Goal: Task Accomplishment & Management: Complete application form

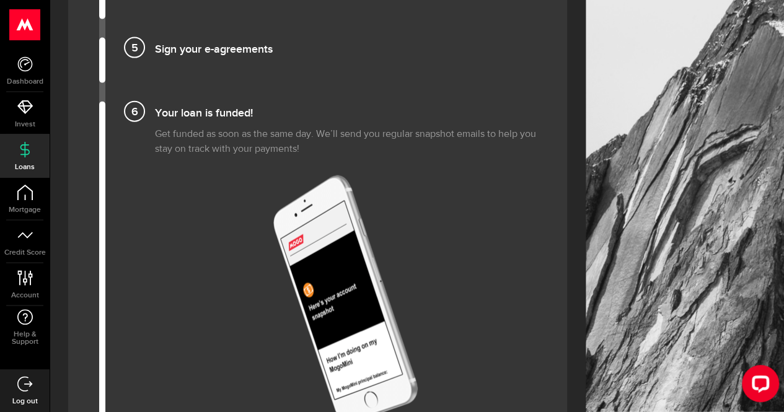
scroll to position [1426, 0]
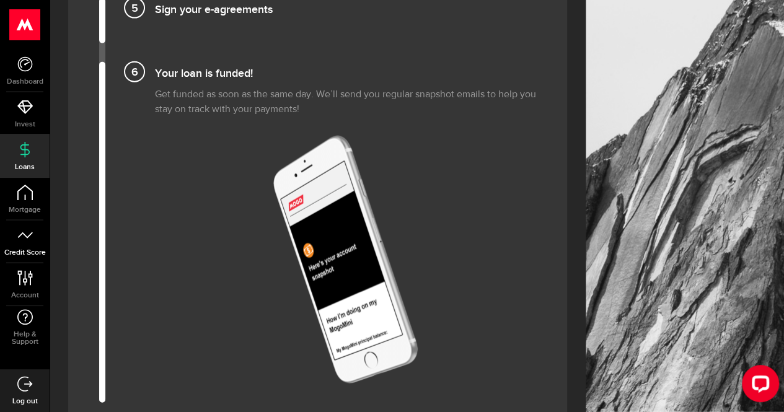
click at [33, 236] on link "Credit Score" at bounding box center [25, 242] width 50 height 42
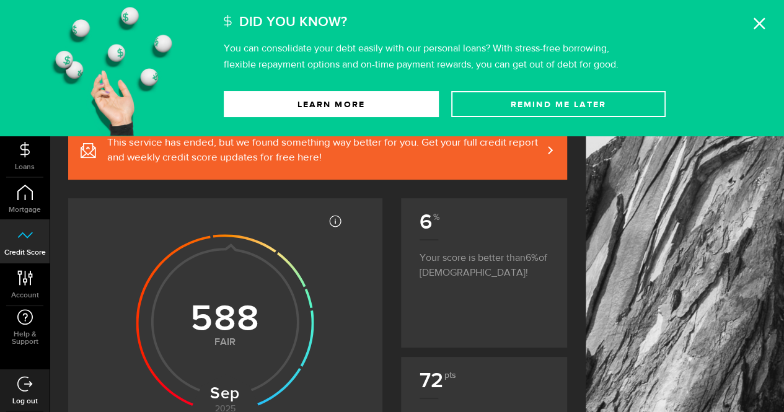
click at [752, 15] on div "Did You Know? You can consolidate your debt easily with our personal loans? Wit…" at bounding box center [499, 36] width 551 height 73
click at [758, 22] on use at bounding box center [760, 24] width 12 height 12
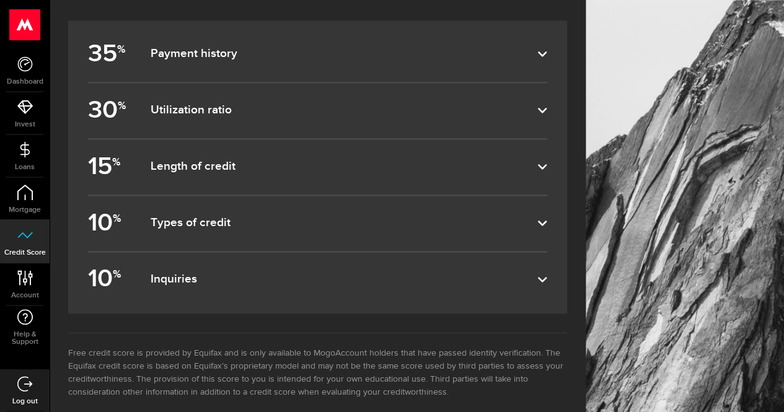
scroll to position [787, 0]
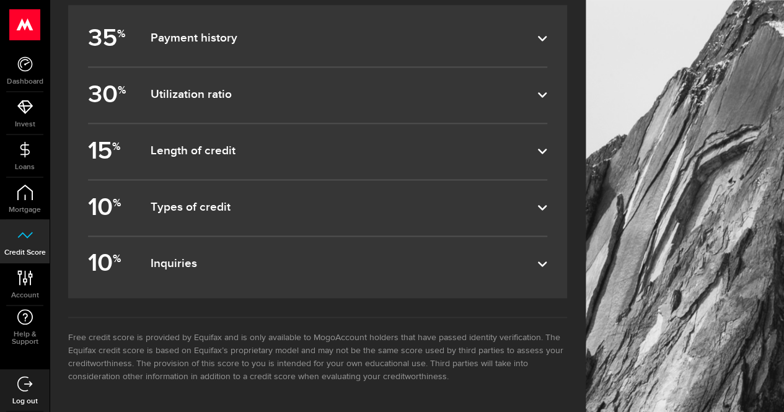
click at [219, 53] on label "35 % Payment history" at bounding box center [317, 38] width 459 height 55
click at [0, 0] on input "35 % Payment history" at bounding box center [0, 0] width 0 height 0
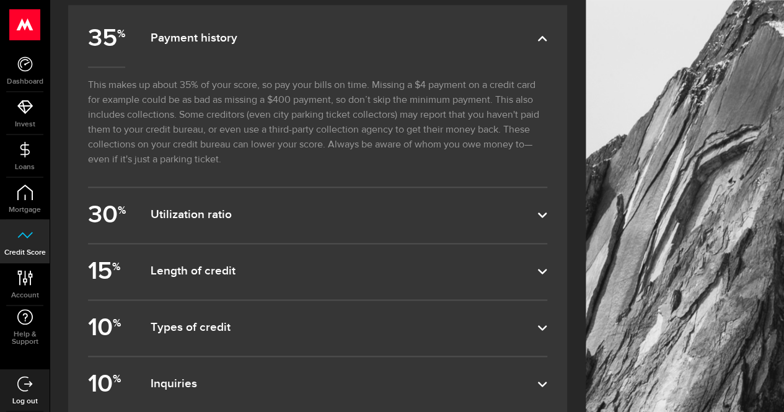
drag, startPoint x: 224, startPoint y: 54, endPoint x: 235, endPoint y: 69, distance: 18.7
click at [226, 54] on label "35 % Payment history" at bounding box center [317, 38] width 459 height 55
click at [0, 0] on input "35 % Payment history" at bounding box center [0, 0] width 0 height 0
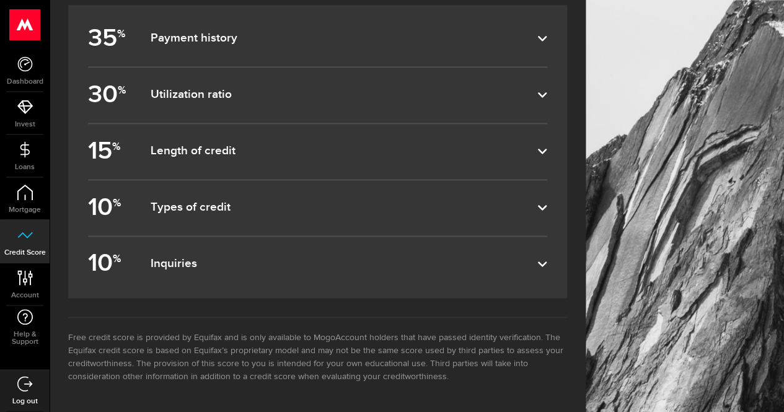
click at [236, 257] on dfn "Inquiries" at bounding box center [343, 264] width 387 height 15
click at [0, 0] on input "10 % Inquiries" at bounding box center [0, 0] width 0 height 0
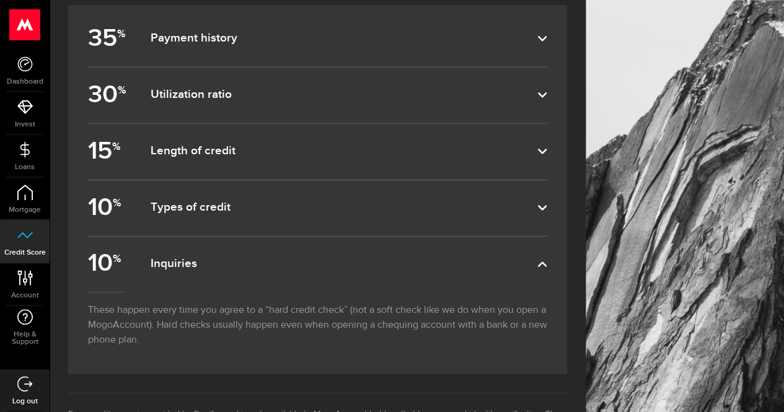
click at [235, 256] on label "10 % Inquiries" at bounding box center [317, 264] width 459 height 55
click at [0, 0] on input "10 % Inquiries" at bounding box center [0, 0] width 0 height 0
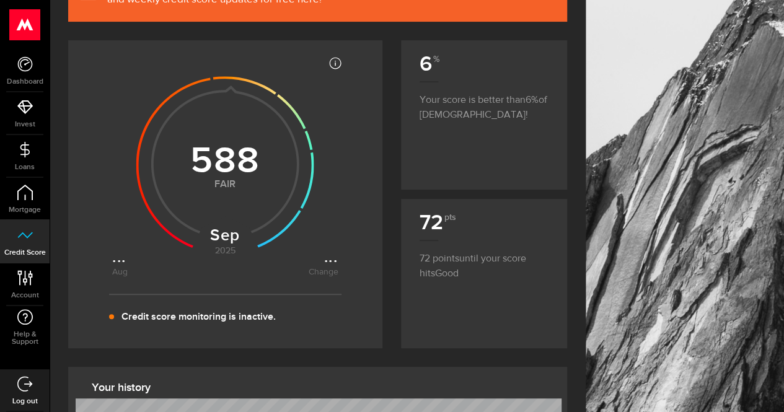
scroll to position [105, 0]
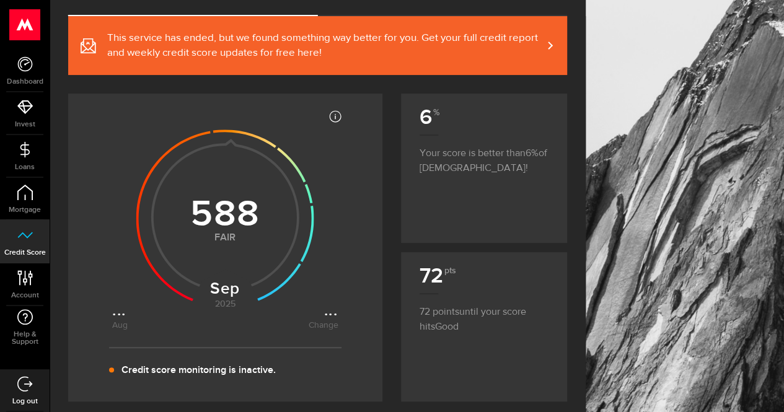
drag, startPoint x: 219, startPoint y: 163, endPoint x: 230, endPoint y: 180, distance: 20.3
click at [219, 166] on use at bounding box center [225, 218] width 178 height 178
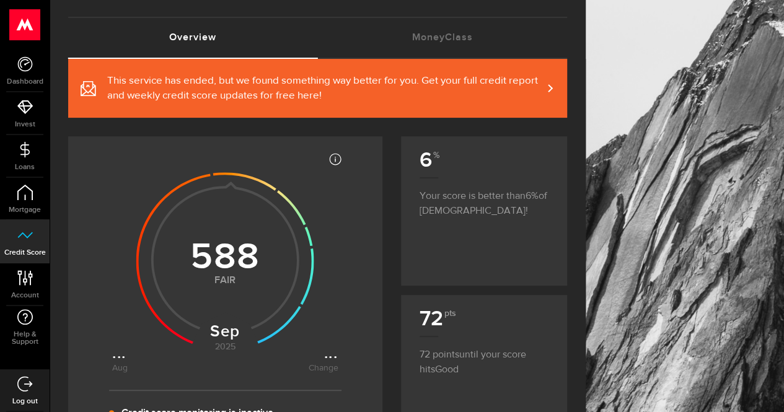
scroll to position [43, 0]
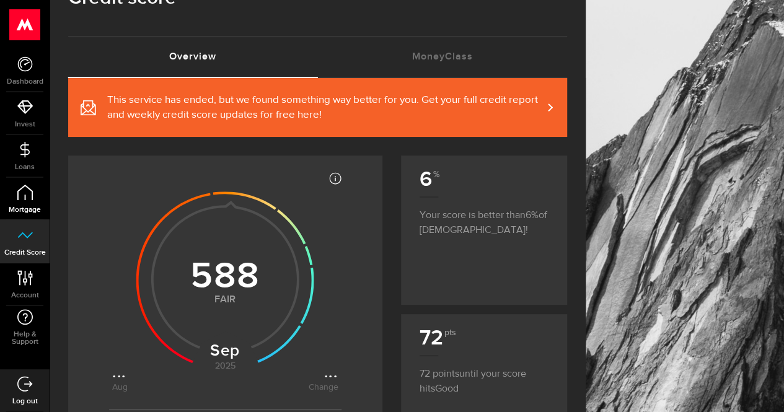
click at [27, 200] on link "Mortgage" at bounding box center [25, 199] width 50 height 42
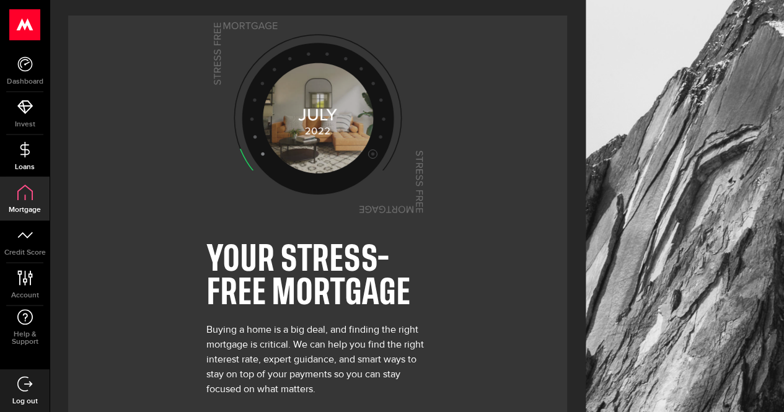
click at [22, 150] on icon at bounding box center [24, 149] width 15 height 15
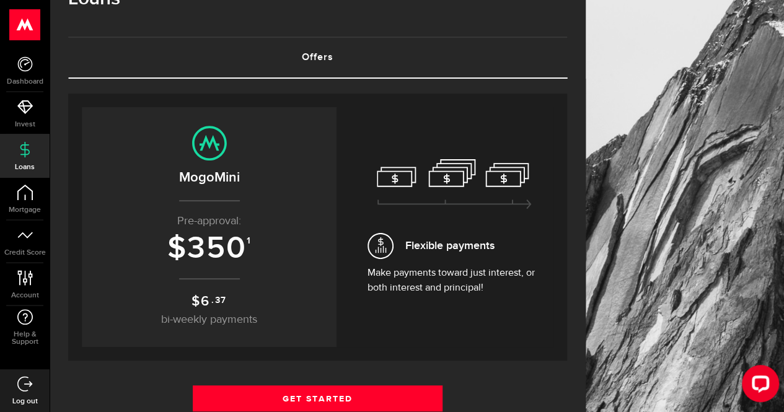
scroll to position [62, 0]
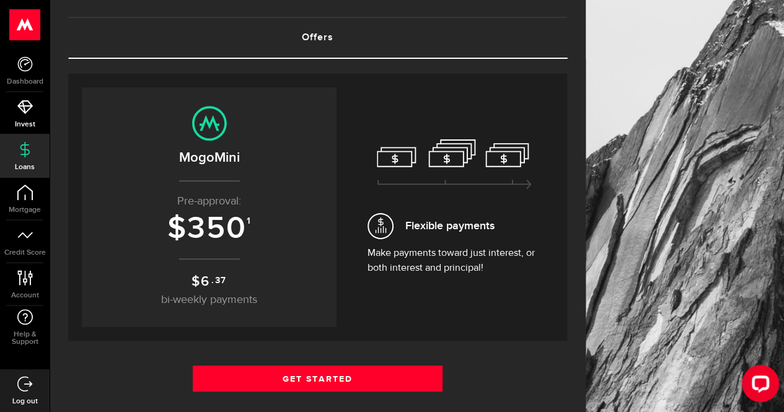
click at [38, 113] on link "Invest" at bounding box center [25, 113] width 50 height 42
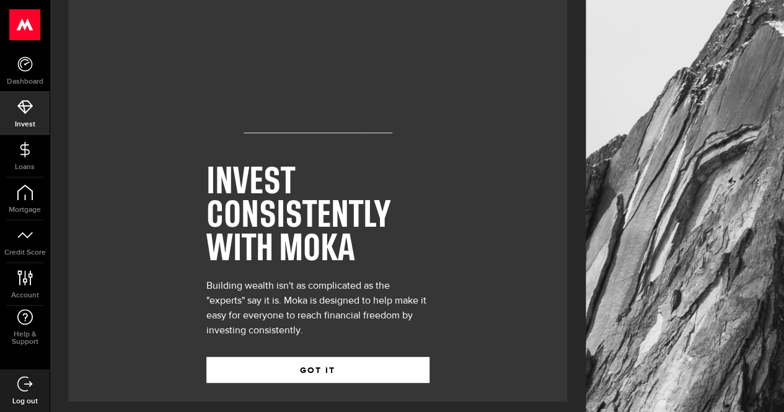
scroll to position [84, 0]
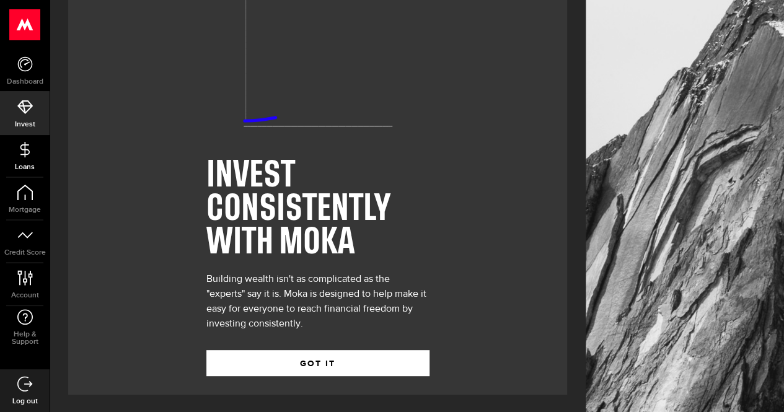
click at [31, 159] on link "Loans" at bounding box center [25, 156] width 50 height 42
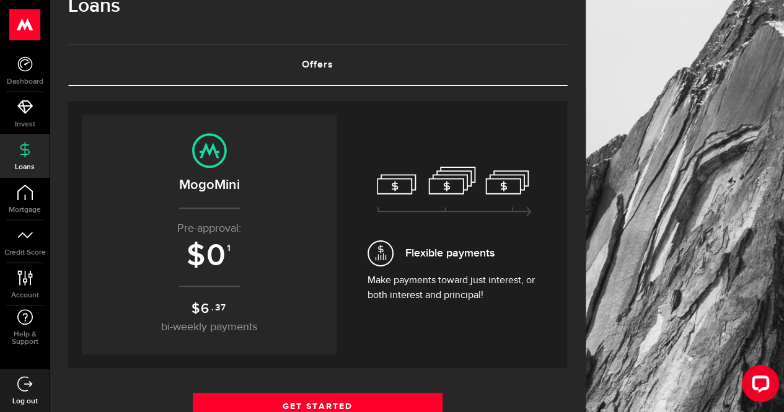
scroll to position [62, 0]
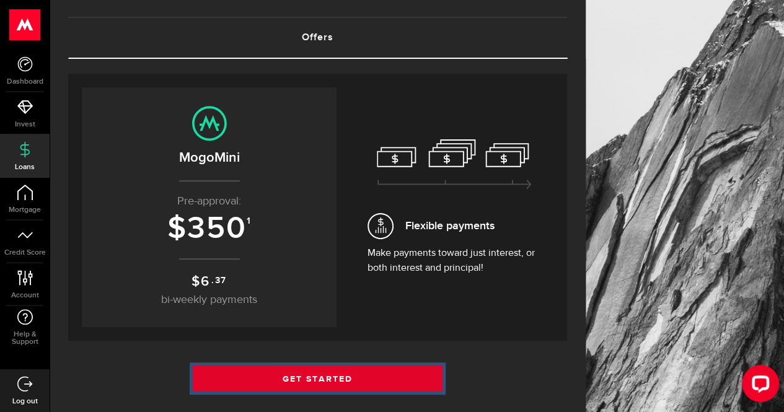
click at [368, 379] on link "Get Started" at bounding box center [318, 379] width 250 height 26
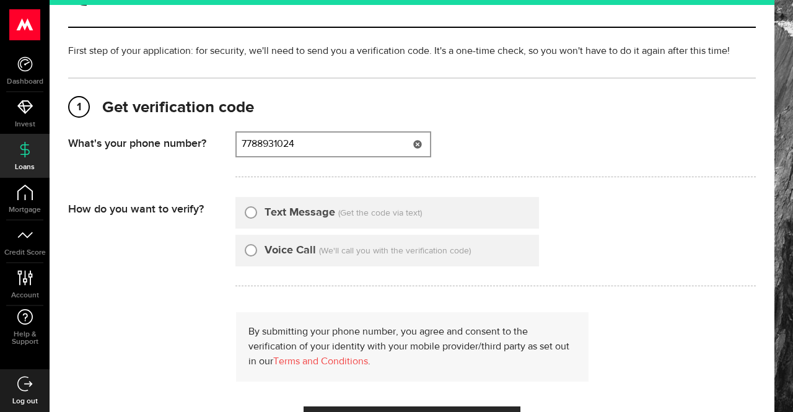
type input "7788931024"
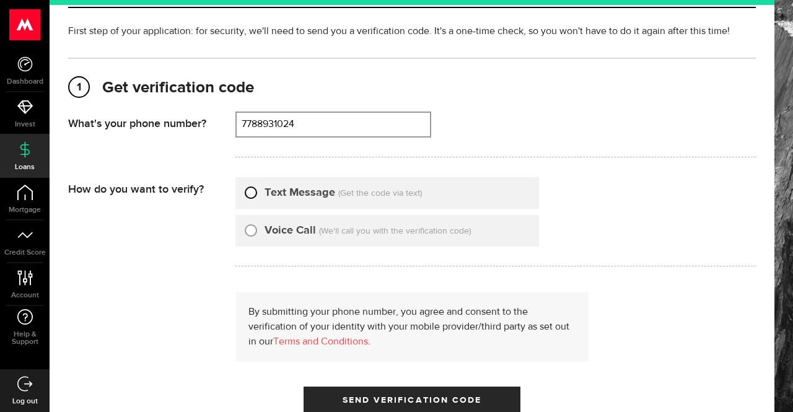
drag, startPoint x: 248, startPoint y: 189, endPoint x: 274, endPoint y: 200, distance: 28.3
click at [247, 189] on input "Text Message" at bounding box center [251, 191] width 12 height 12
radio input "true"
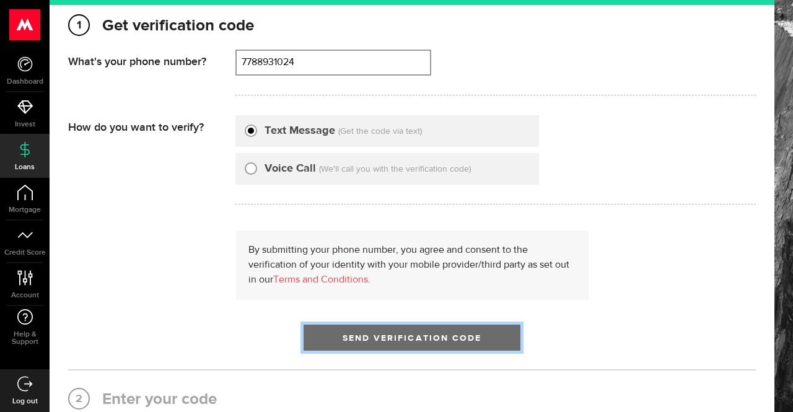
click at [416, 342] on span "Send Verification Code" at bounding box center [412, 338] width 139 height 9
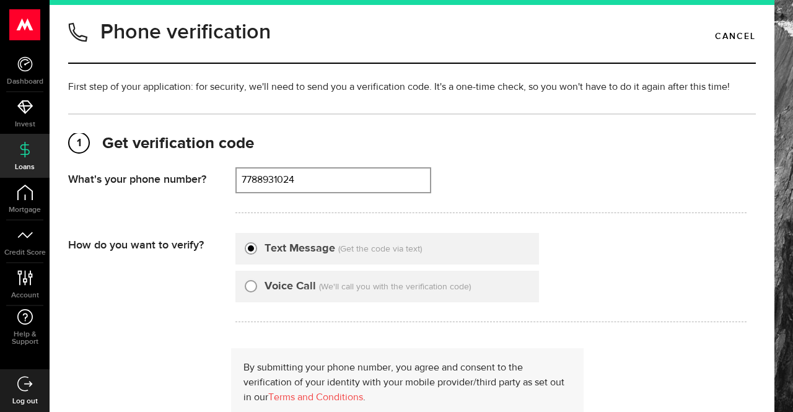
scroll to position [9, 0]
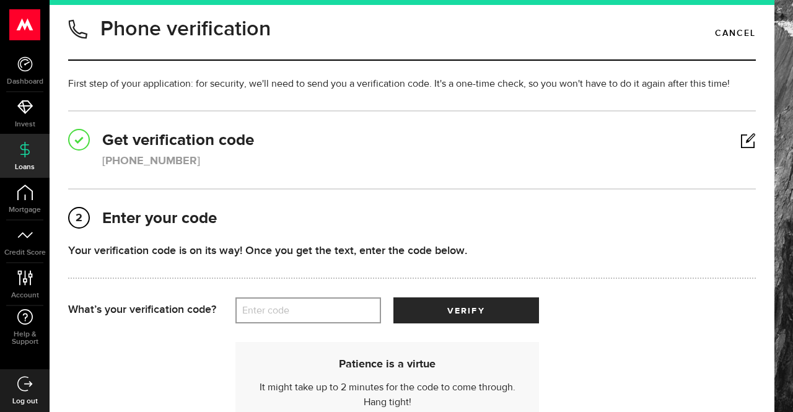
click at [329, 306] on label "Enter code" at bounding box center [309, 310] width 146 height 25
click at [329, 306] on input "Enter code" at bounding box center [309, 311] width 146 height 26
click at [270, 313] on label "Enter code" at bounding box center [309, 310] width 146 height 25
click at [270, 313] on input "Enter code" at bounding box center [309, 311] width 146 height 26
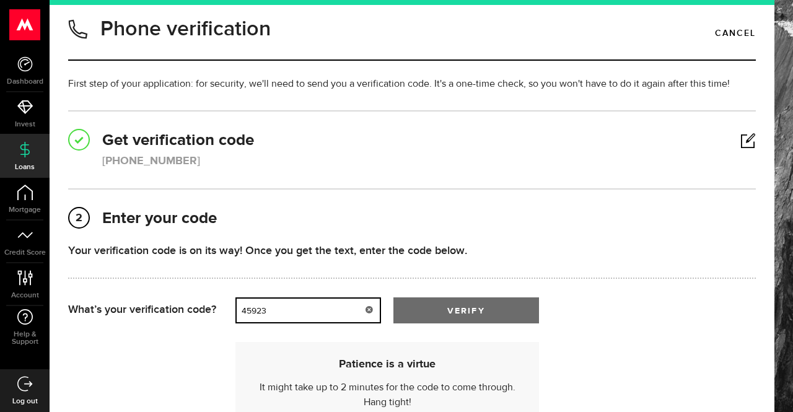
type input "45923"
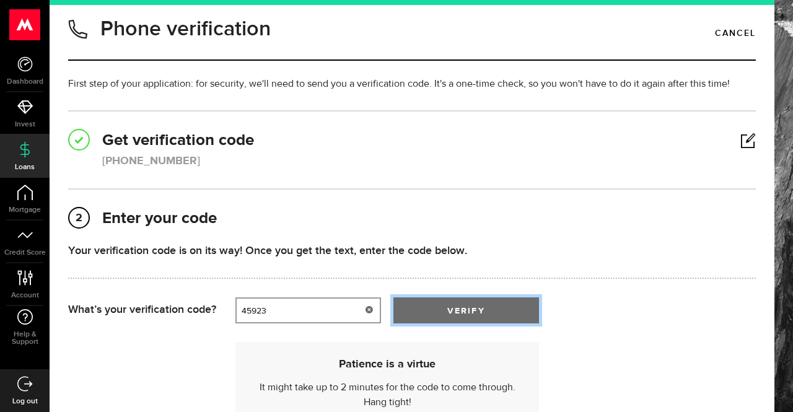
click at [409, 316] on button "verify" at bounding box center [467, 311] width 146 height 26
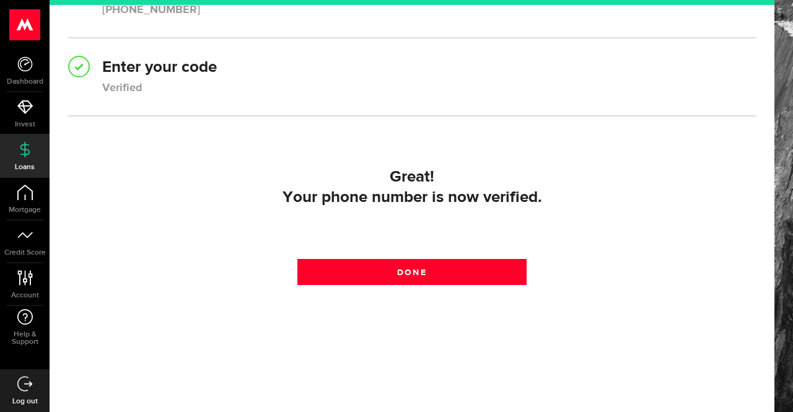
scroll to position [161, 0]
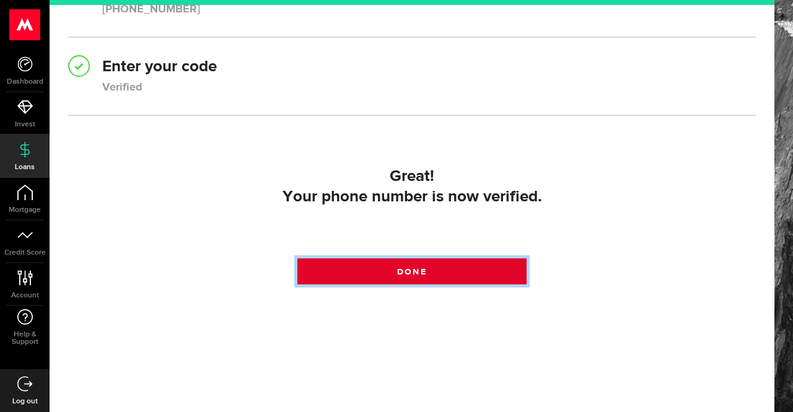
click at [435, 276] on link "Done" at bounding box center [412, 272] width 229 height 26
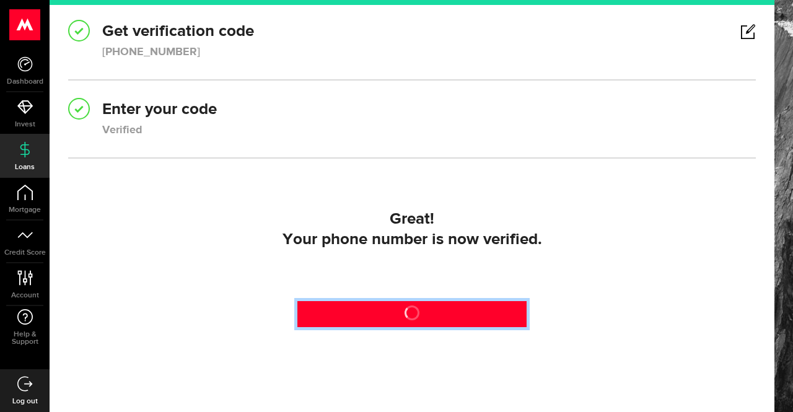
scroll to position [99, 0]
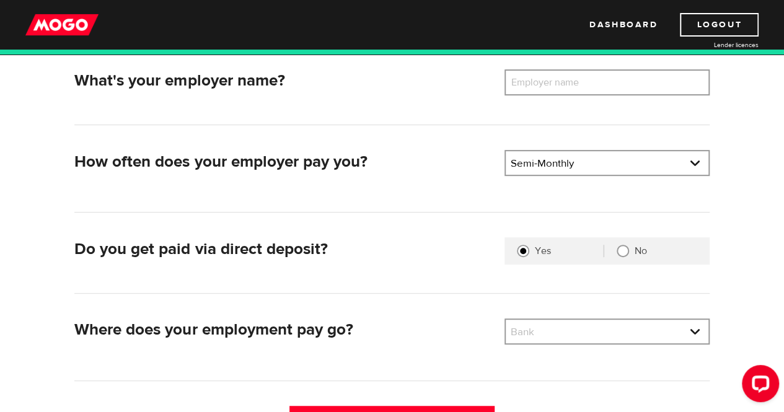
scroll to position [310, 0]
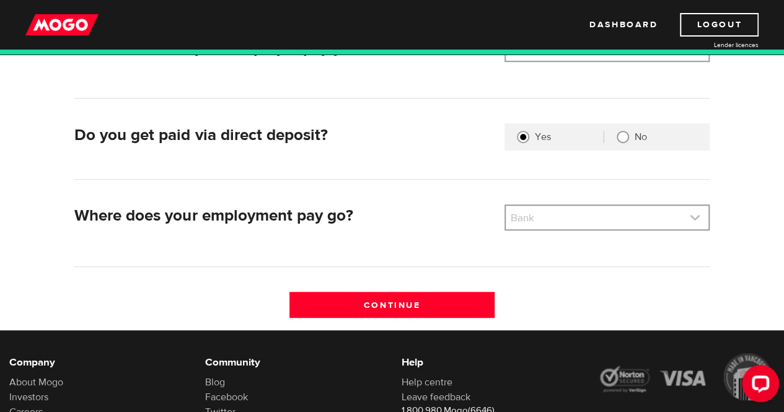
click at [621, 223] on link at bounding box center [607, 218] width 203 height 24
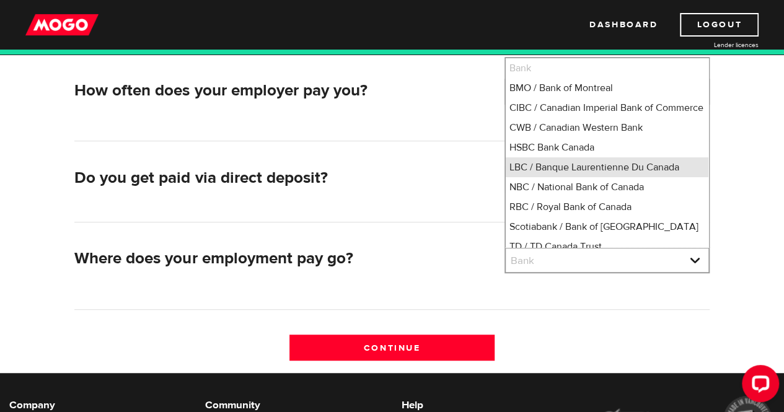
scroll to position [248, 0]
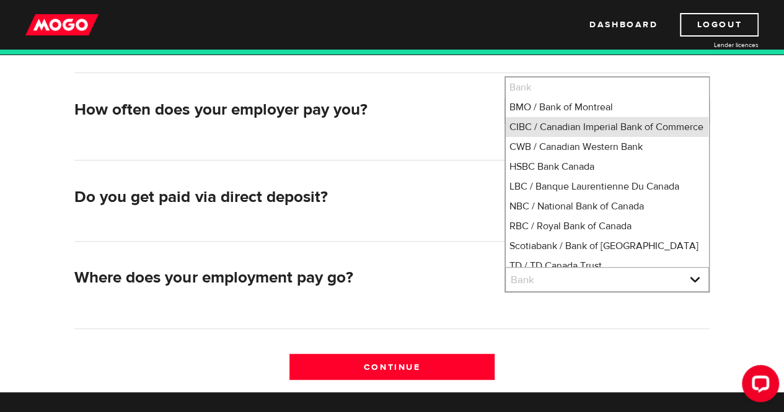
click at [588, 137] on li "CIBC / Canadian Imperial Bank of Commerce" at bounding box center [607, 127] width 203 height 20
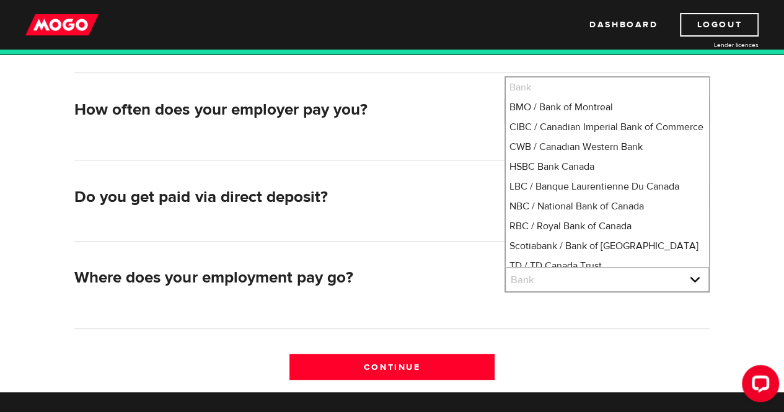
select select "4"
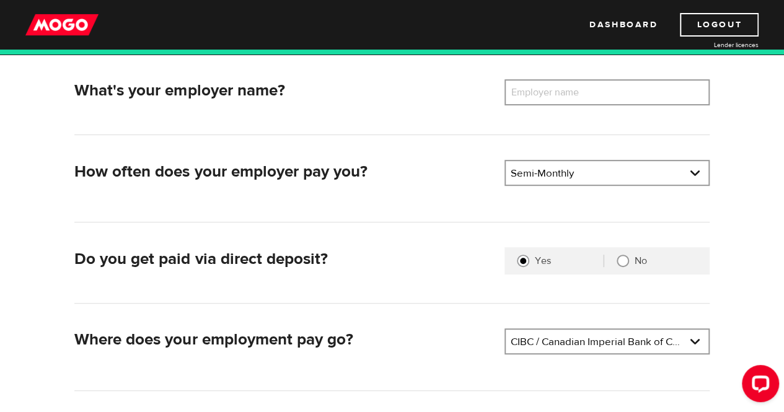
scroll to position [124, 0]
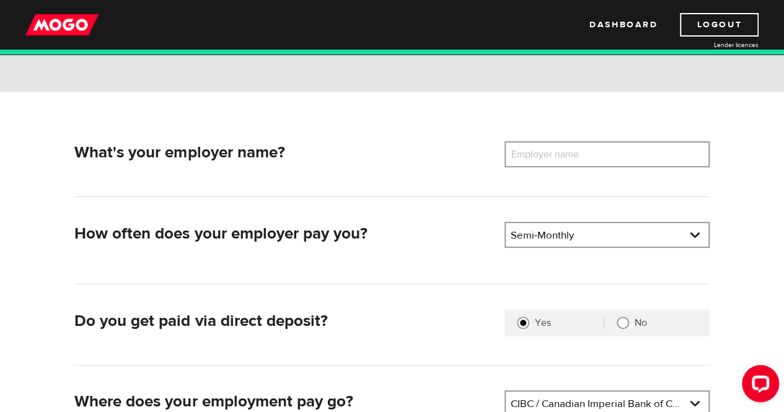
click at [568, 162] on label "Employer name" at bounding box center [555, 154] width 100 height 26
click at [568, 162] on input "Employer name" at bounding box center [607, 154] width 205 height 26
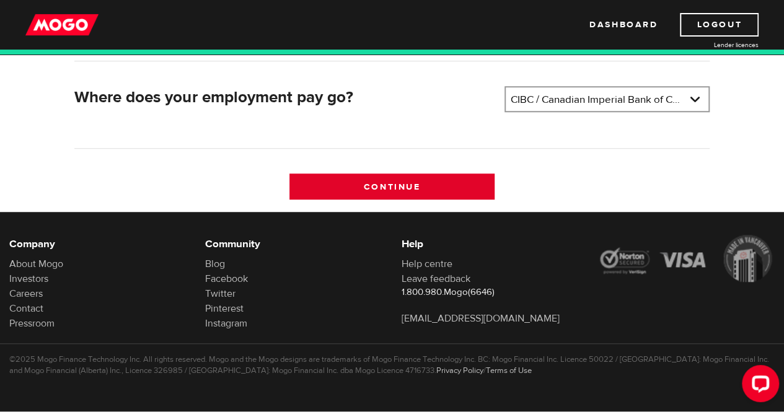
type input "IBC Tenchnologies"
click at [443, 188] on input "Continue" at bounding box center [391, 187] width 205 height 26
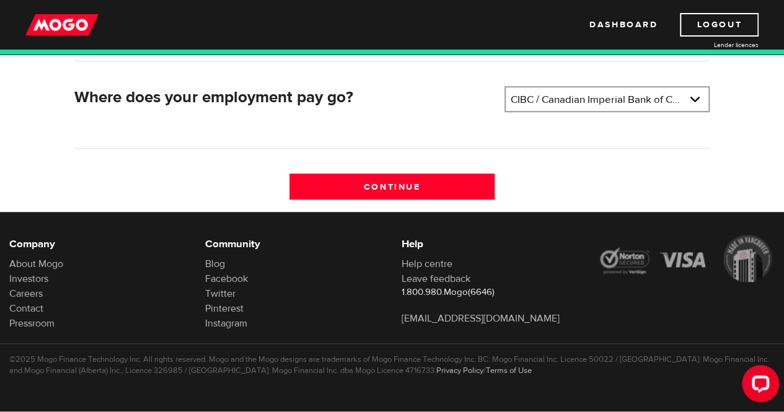
scroll to position [386, 0]
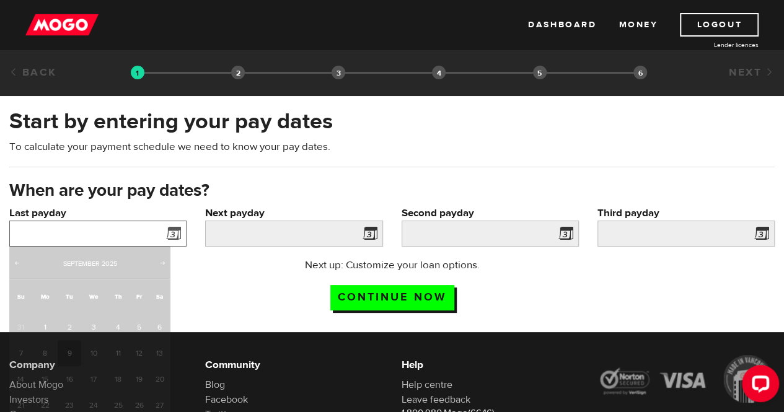
click at [119, 231] on input "Last payday" at bounding box center [97, 234] width 177 height 26
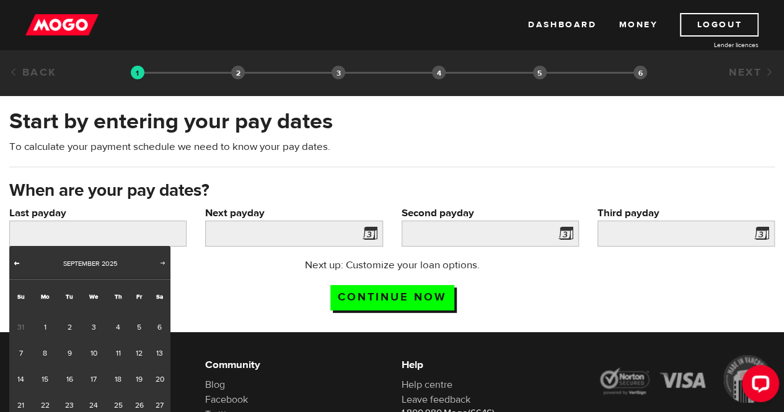
click at [15, 264] on span "Prev" at bounding box center [17, 263] width 10 height 10
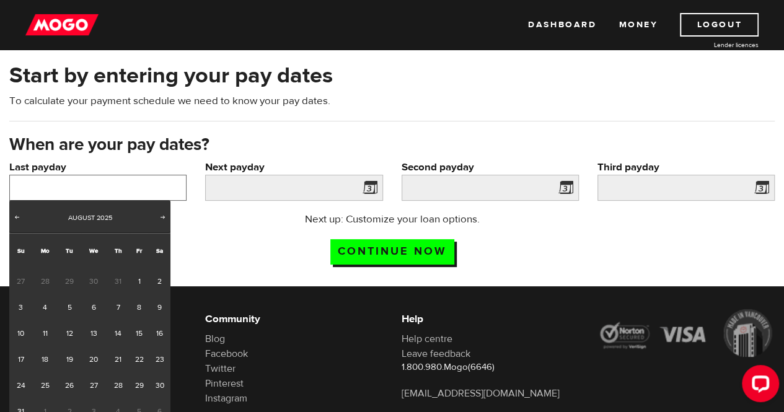
scroll to position [62, 0]
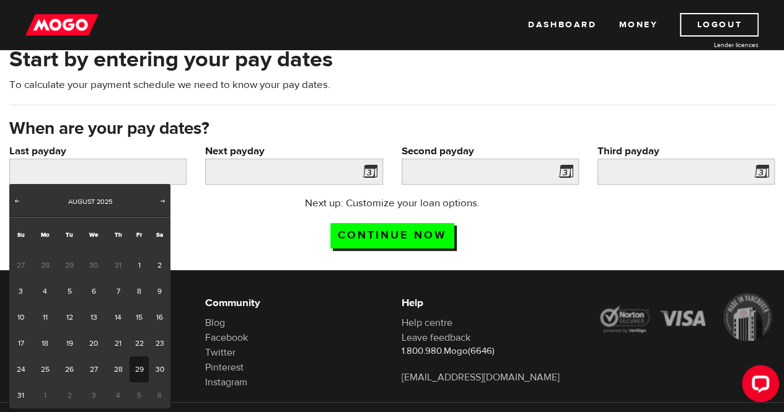
click at [140, 365] on link "29" at bounding box center [139, 369] width 19 height 26
type input "2025/08/29"
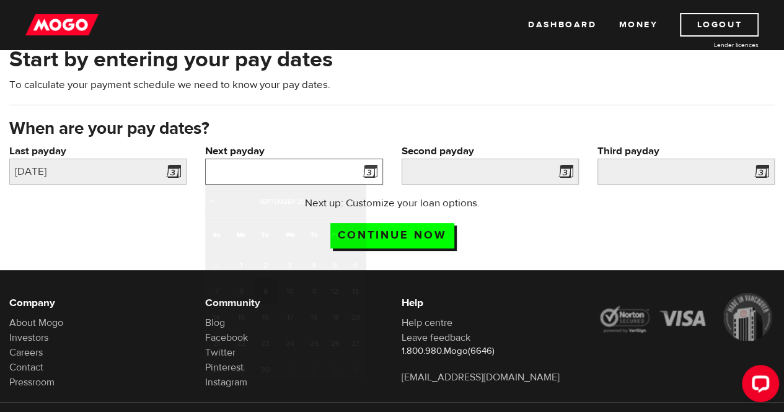
click at [255, 174] on input "Next payday" at bounding box center [293, 172] width 177 height 26
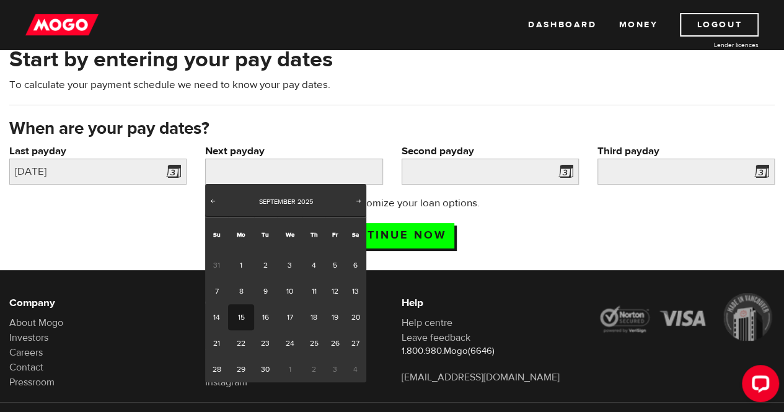
click at [244, 317] on link "15" at bounding box center [240, 317] width 25 height 26
type input "2025/09/15"
type input "2025/9/30"
type input "2025/10/15"
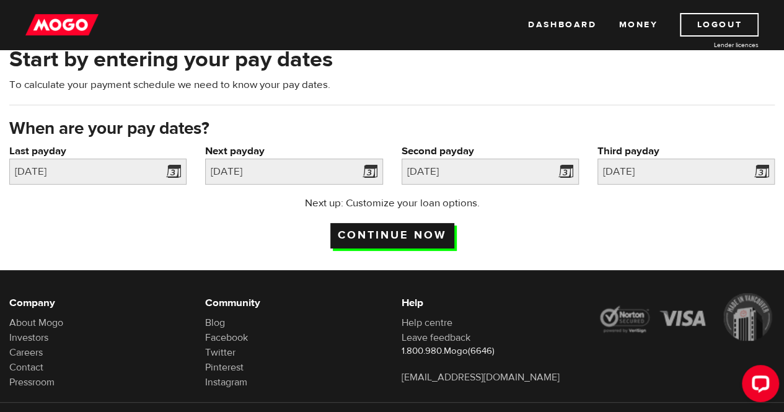
click at [369, 233] on input "Continue now" at bounding box center [392, 235] width 124 height 25
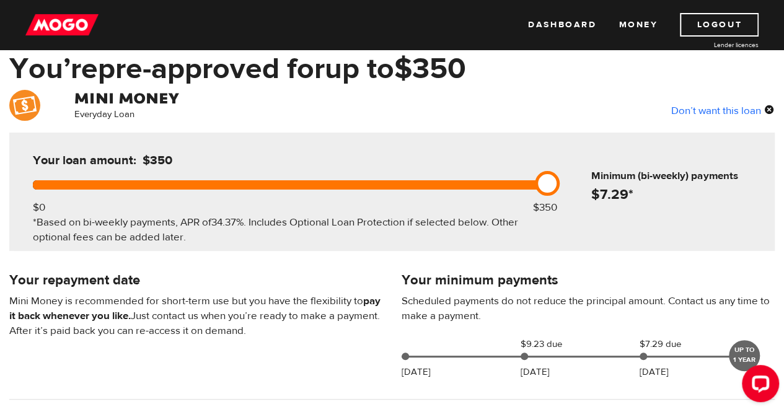
drag, startPoint x: 562, startPoint y: 177, endPoint x: 622, endPoint y: 178, distance: 60.1
click at [600, 177] on div "Your loan amount: $350 $0 $350 *Based on bi-weekly payments, APR of 34.37% . In…" at bounding box center [392, 192] width 766 height 118
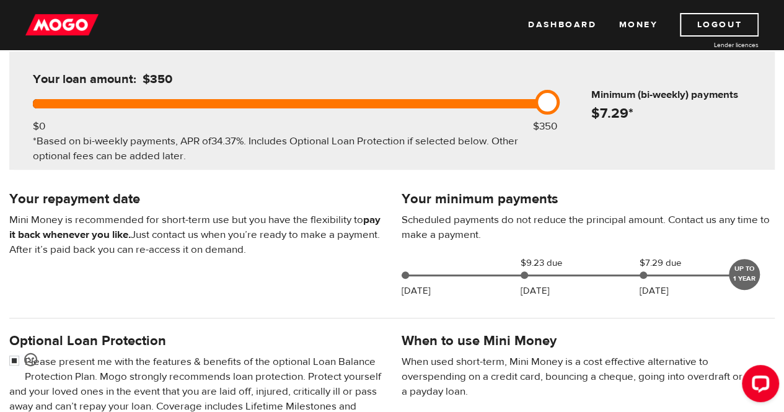
scroll to position [124, 0]
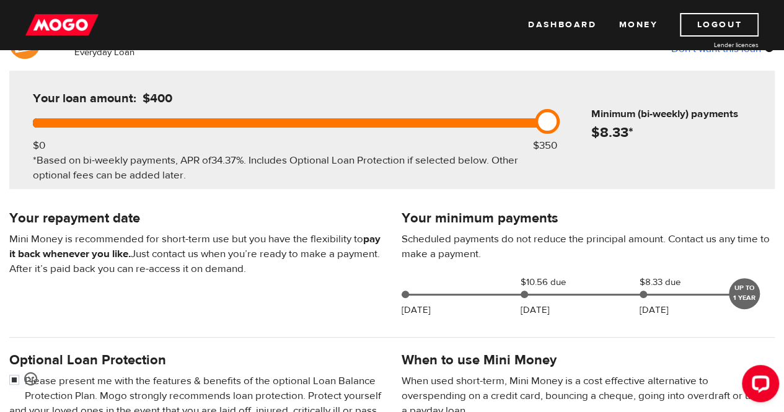
drag, startPoint x: 547, startPoint y: 122, endPoint x: 536, endPoint y: 123, distance: 11.2
click at [503, 123] on div at bounding box center [287, 122] width 509 height 9
drag, startPoint x: 546, startPoint y: 120, endPoint x: 513, endPoint y: 120, distance: 32.9
click at [513, 120] on div at bounding box center [287, 122] width 509 height 9
click at [510, 122] on div at bounding box center [287, 122] width 509 height 9
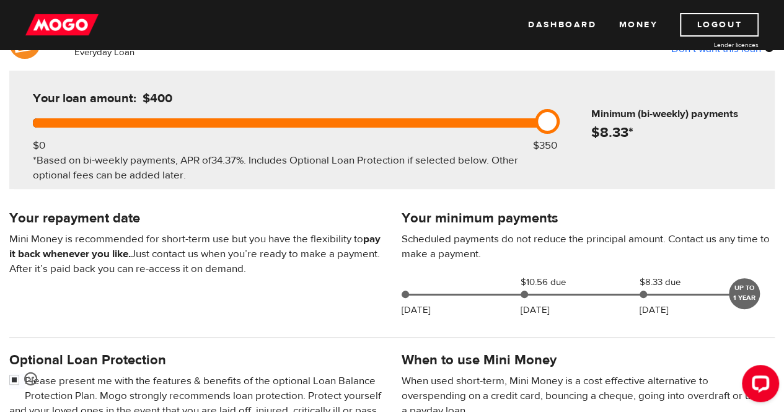
click at [510, 124] on div at bounding box center [287, 122] width 509 height 9
click at [495, 125] on div at bounding box center [287, 122] width 509 height 9
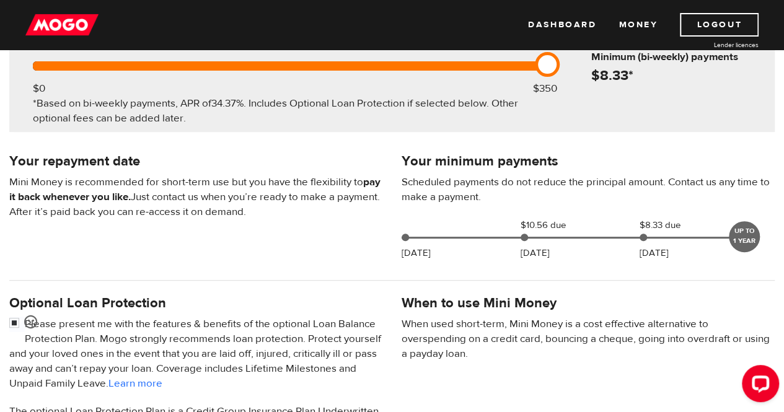
scroll to position [0, 0]
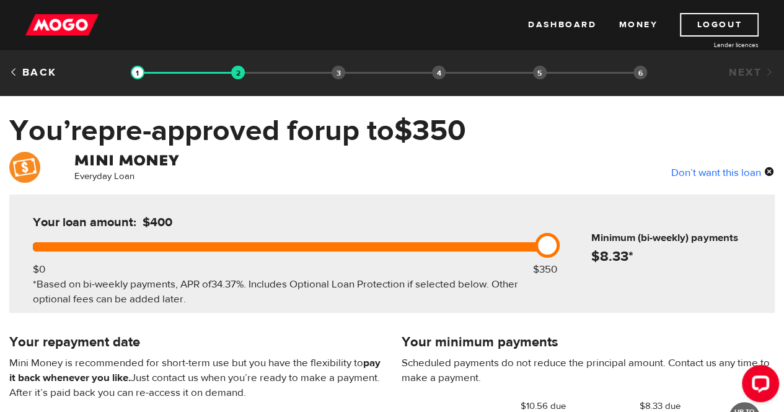
drag, startPoint x: 548, startPoint y: 246, endPoint x: 532, endPoint y: 246, distance: 15.5
click at [529, 246] on div at bounding box center [287, 246] width 509 height 9
drag, startPoint x: 547, startPoint y: 245, endPoint x: 582, endPoint y: 245, distance: 35.3
click at [573, 245] on div "Your loan amount: $400 $0 $350 *Based on bi-weekly payments, APR of 34.37% . In…" at bounding box center [392, 254] width 766 height 118
drag, startPoint x: 544, startPoint y: 242, endPoint x: 502, endPoint y: 244, distance: 41.6
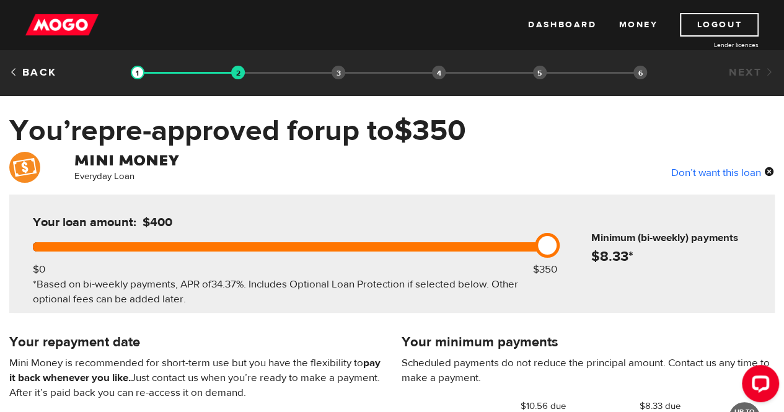
click at [503, 243] on div at bounding box center [287, 246] width 509 height 9
click at [501, 249] on div at bounding box center [287, 246] width 509 height 9
drag, startPoint x: 157, startPoint y: 255, endPoint x: 149, endPoint y: 242, distance: 15.6
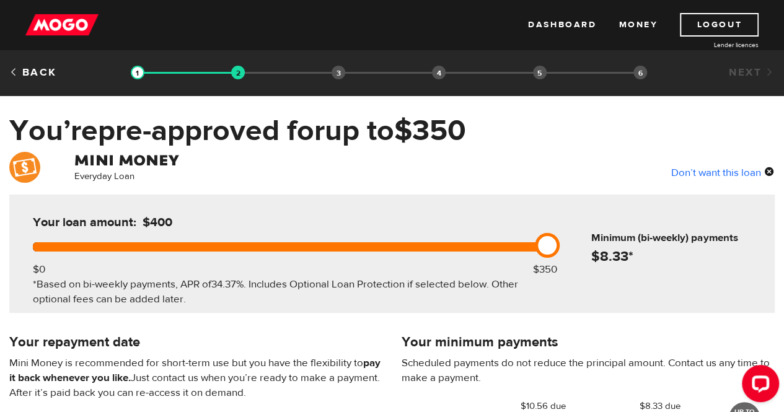
click at [160, 252] on div "Your loan amount: $400 $0 $350 *Based on bi-weekly payments, APR of 34.37% . In…" at bounding box center [287, 254] width 546 height 118
click at [149, 242] on div at bounding box center [287, 246] width 509 height 9
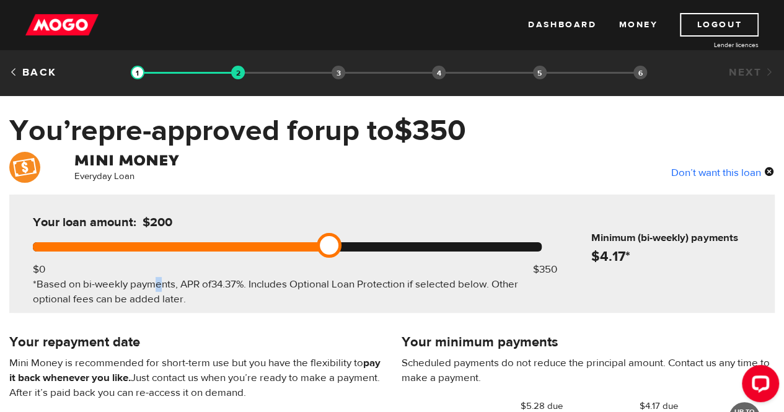
drag, startPoint x: 36, startPoint y: 244, endPoint x: 470, endPoint y: 254, distance: 434.0
click at [470, 254] on div "Your loan amount: $200 $0 $350 *Based on bi-weekly payments, APR of 34.37% . In…" at bounding box center [287, 254] width 546 height 118
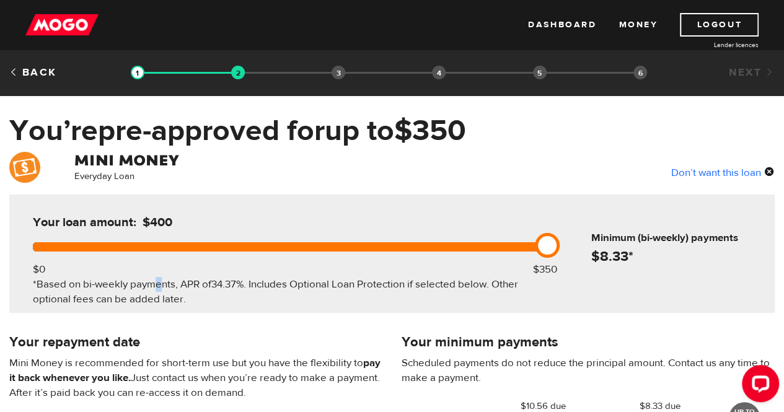
click at [524, 249] on div at bounding box center [287, 246] width 509 height 9
drag, startPoint x: 541, startPoint y: 247, endPoint x: 516, endPoint y: 247, distance: 24.2
click at [516, 247] on div at bounding box center [287, 246] width 509 height 9
drag, startPoint x: 539, startPoint y: 245, endPoint x: 513, endPoint y: 245, distance: 25.4
click at [513, 245] on div at bounding box center [287, 246] width 509 height 9
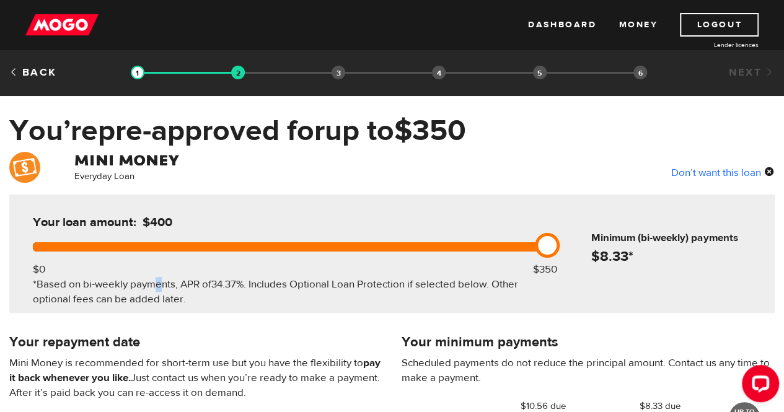
click at [513, 246] on div at bounding box center [287, 246] width 509 height 9
click at [513, 248] on div at bounding box center [287, 246] width 509 height 9
drag, startPoint x: 551, startPoint y: 245, endPoint x: 511, endPoint y: 245, distance: 40.3
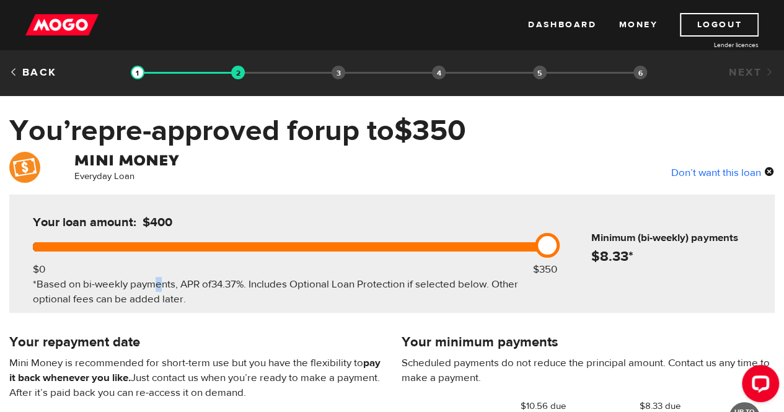
click at [511, 245] on div at bounding box center [287, 246] width 509 height 9
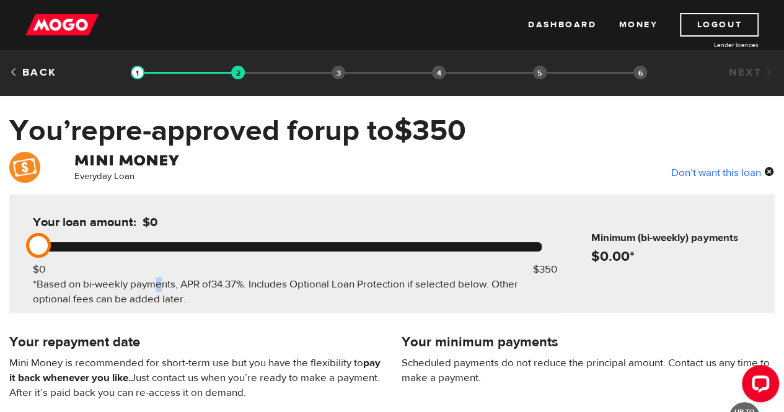
click at [46, 248] on div at bounding box center [287, 246] width 509 height 9
drag, startPoint x: 38, startPoint y: 245, endPoint x: 174, endPoint y: 245, distance: 135.8
click at [174, 245] on div at bounding box center [287, 246] width 509 height 9
drag, startPoint x: 175, startPoint y: 245, endPoint x: 183, endPoint y: 245, distance: 8.1
click at [179, 245] on div at bounding box center [287, 246] width 509 height 9
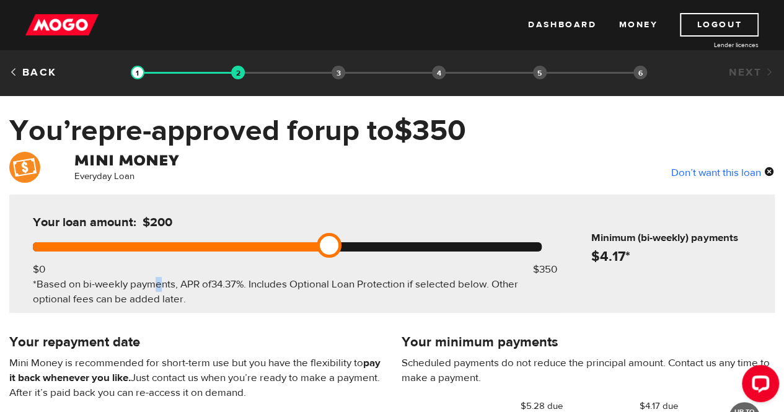
click at [183, 246] on div at bounding box center [178, 246] width 291 height 9
click at [390, 247] on div at bounding box center [287, 246] width 509 height 9
click at [391, 247] on div at bounding box center [287, 246] width 509 height 9
click at [392, 247] on div at bounding box center [287, 246] width 509 height 9
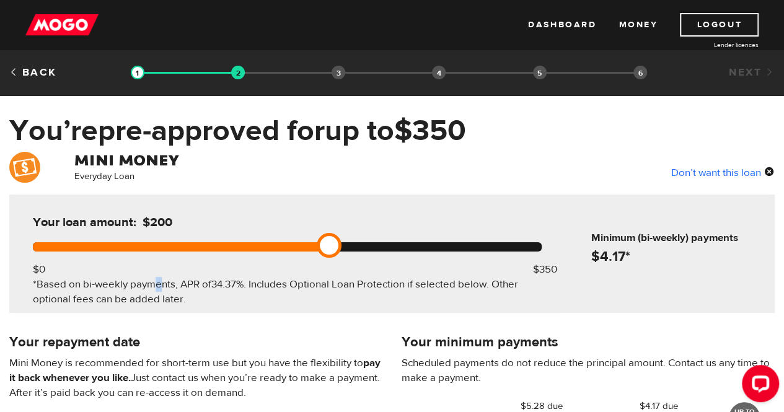
click at [392, 247] on div at bounding box center [287, 246] width 509 height 9
drag, startPoint x: 375, startPoint y: 246, endPoint x: 366, endPoint y: 246, distance: 9.3
click at [373, 246] on div at bounding box center [287, 246] width 509 height 9
drag, startPoint x: 359, startPoint y: 246, endPoint x: 347, endPoint y: 246, distance: 12.4
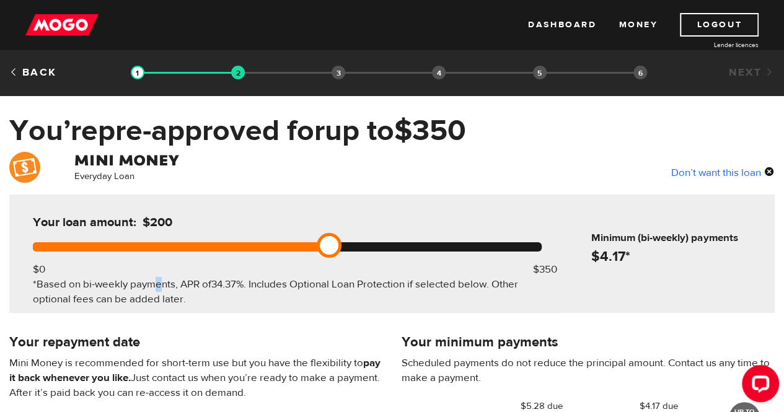
click at [356, 246] on div at bounding box center [287, 246] width 509 height 9
drag, startPoint x: 335, startPoint y: 246, endPoint x: 389, endPoint y: 246, distance: 54.6
click at [386, 246] on div at bounding box center [287, 246] width 509 height 9
drag, startPoint x: 409, startPoint y: 246, endPoint x: 443, endPoint y: 242, distance: 33.7
click at [418, 246] on div at bounding box center [287, 246] width 509 height 9
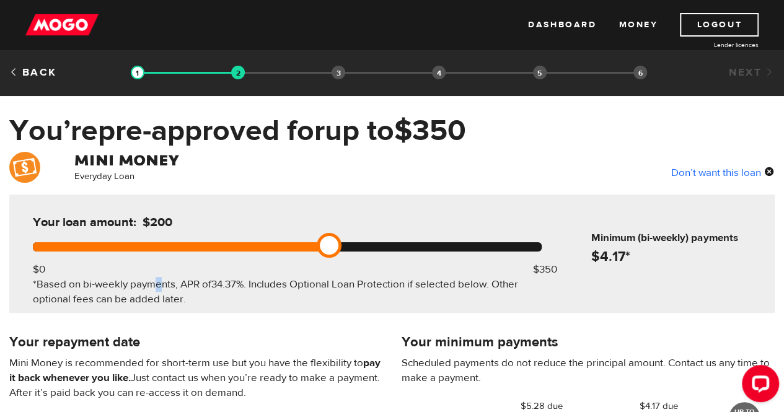
drag, startPoint x: 443, startPoint y: 242, endPoint x: 495, endPoint y: 245, distance: 52.8
click at [464, 244] on div at bounding box center [287, 246] width 509 height 9
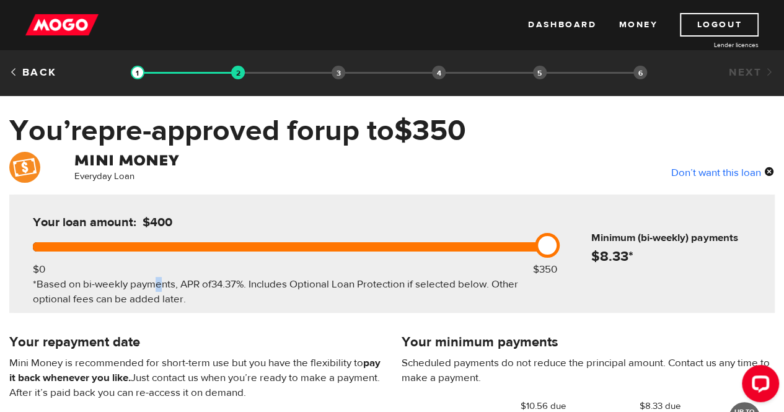
drag, startPoint x: 495, startPoint y: 245, endPoint x: 505, endPoint y: 246, distance: 9.4
click at [500, 246] on div at bounding box center [287, 246] width 509 height 9
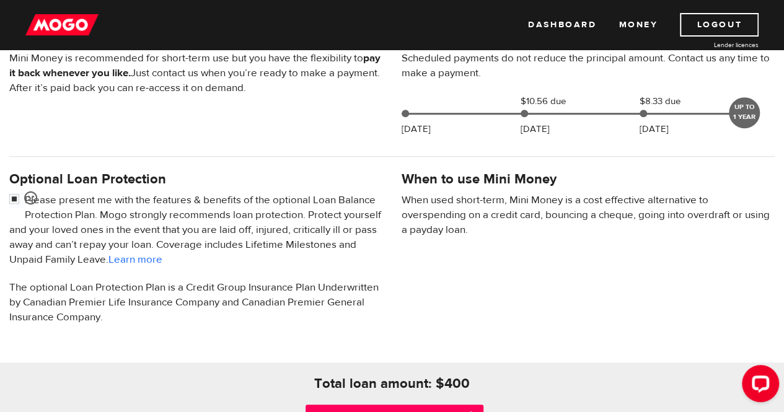
scroll to position [372, 0]
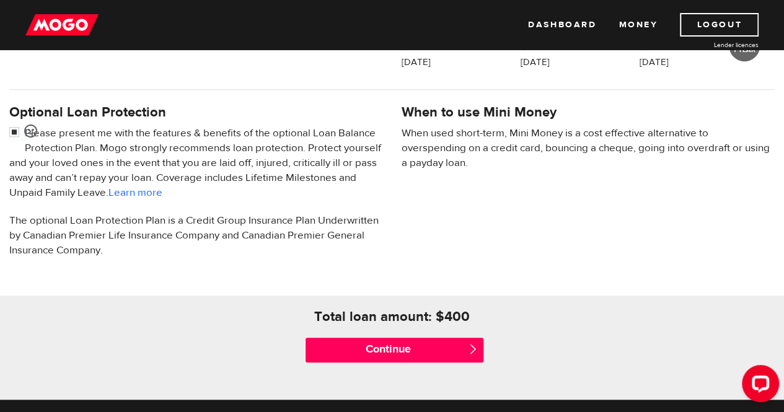
click at [471, 346] on span "" at bounding box center [473, 349] width 11 height 11
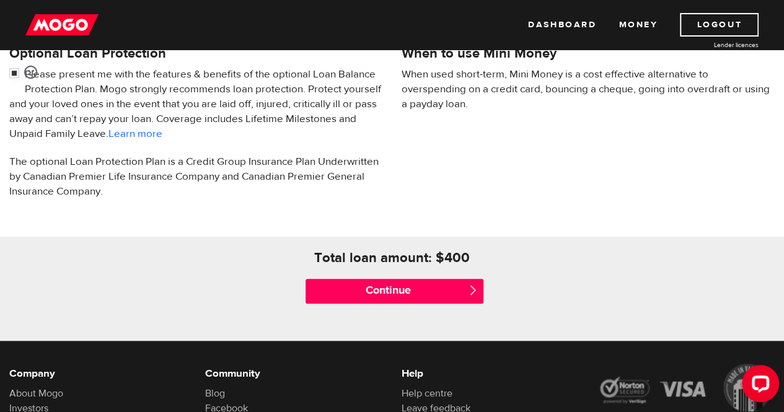
scroll to position [435, 0]
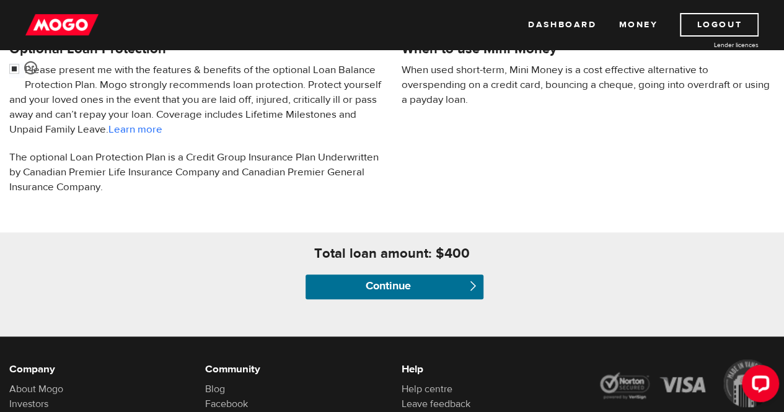
drag, startPoint x: 400, startPoint y: 280, endPoint x: 485, endPoint y: 302, distance: 87.1
click at [401, 280] on input "Continue" at bounding box center [394, 287] width 177 height 25
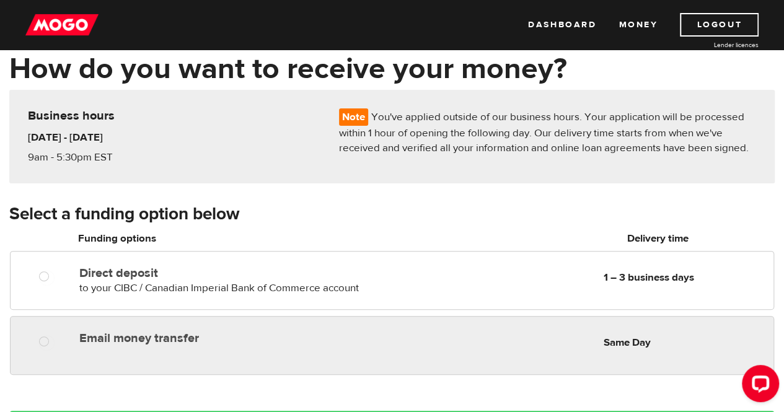
scroll to position [124, 0]
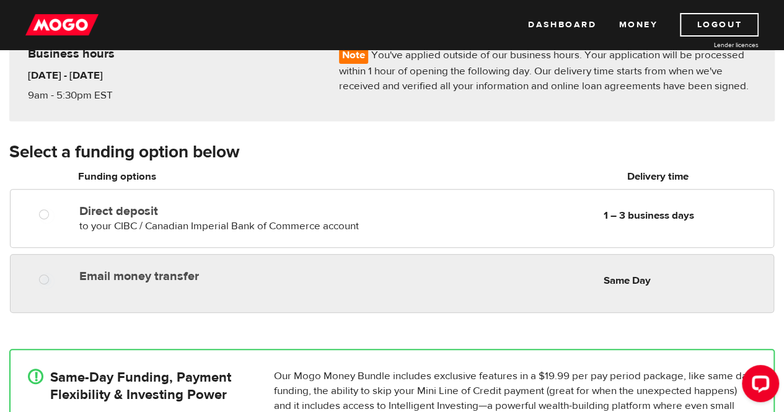
radio input "true"
click at [335, 283] on div "Email money transfer Delivery in Same Day Same Day" at bounding box center [424, 276] width 700 height 24
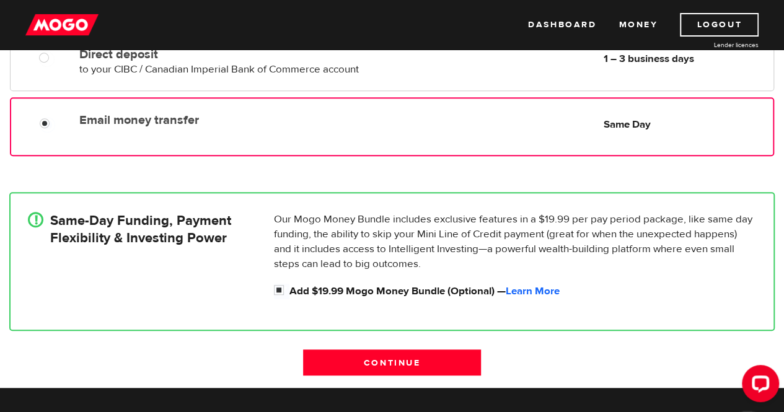
scroll to position [186, 0]
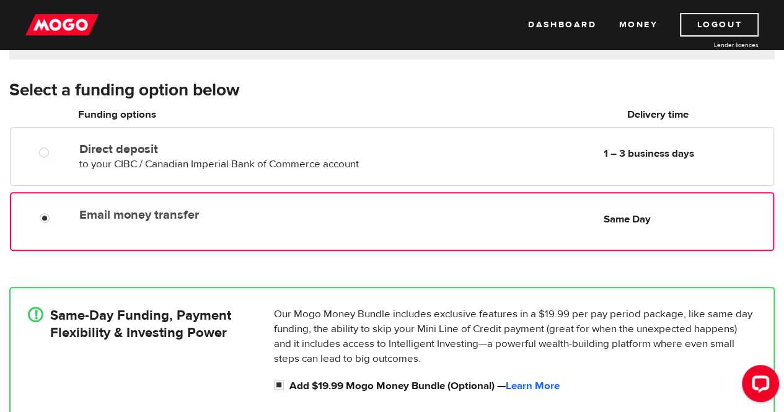
click at [611, 234] on div "Email money transfer Delivery in Same Day Same Day" at bounding box center [392, 221] width 764 height 59
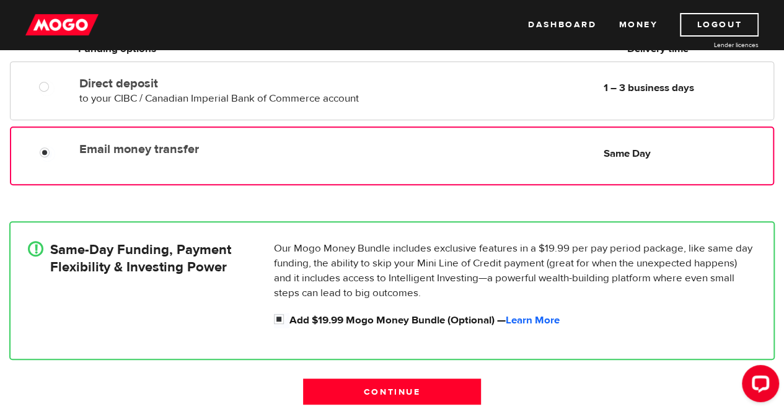
scroll to position [372, 0]
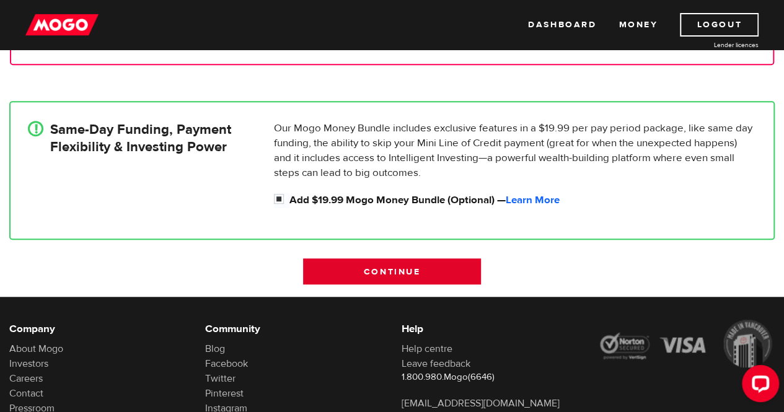
click at [455, 265] on input "Continue" at bounding box center [391, 272] width 177 height 26
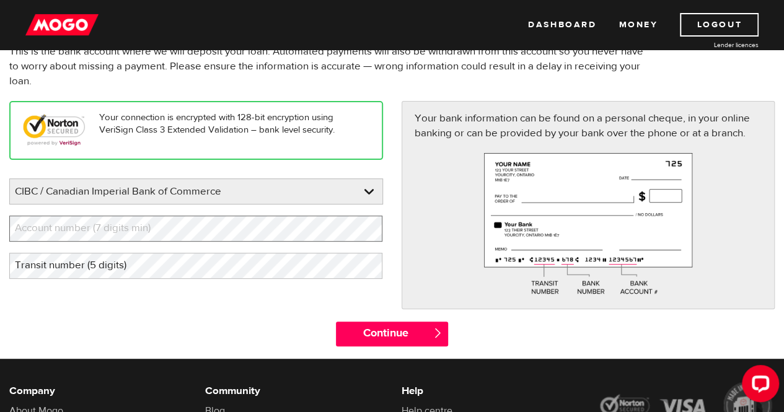
scroll to position [124, 0]
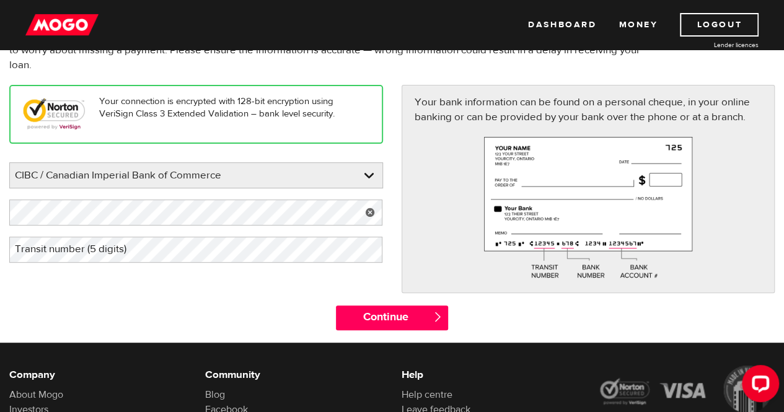
click at [97, 244] on label "Transit number (5 digits)" at bounding box center [80, 249] width 143 height 25
drag, startPoint x: 178, startPoint y: 277, endPoint x: 126, endPoint y: 233, distance: 67.7
click at [179, 278] on div "Your connection is encrypted with 128-bit encryption using VeriSign Class 3 Ext…" at bounding box center [392, 195] width 784 height 220
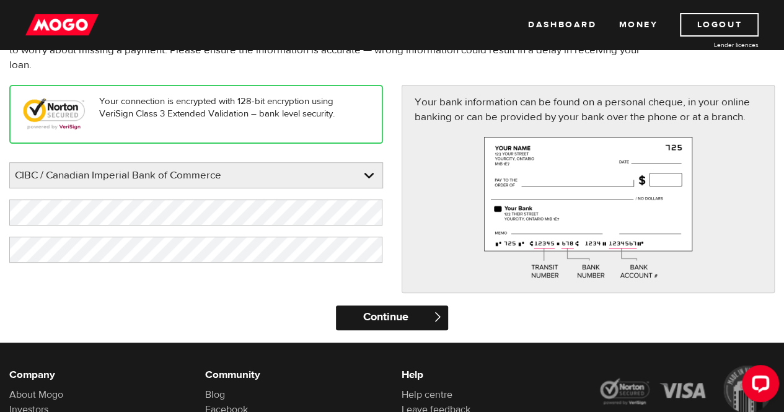
click at [387, 309] on input "Continue" at bounding box center [392, 318] width 112 height 25
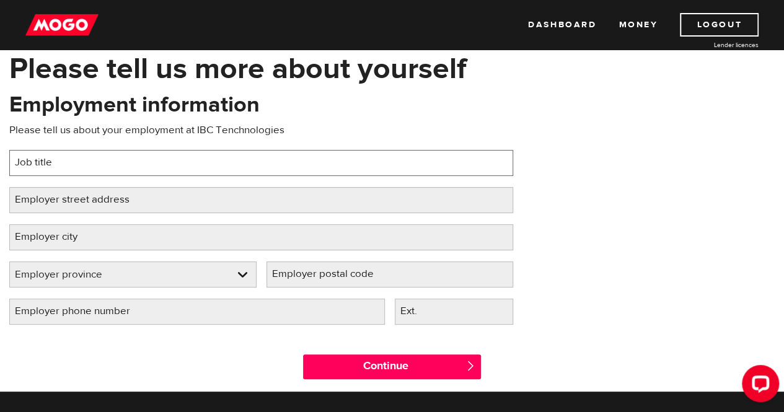
click at [196, 161] on input "Job title" at bounding box center [261, 163] width 504 height 26
type input "Fabrication Team Lead"
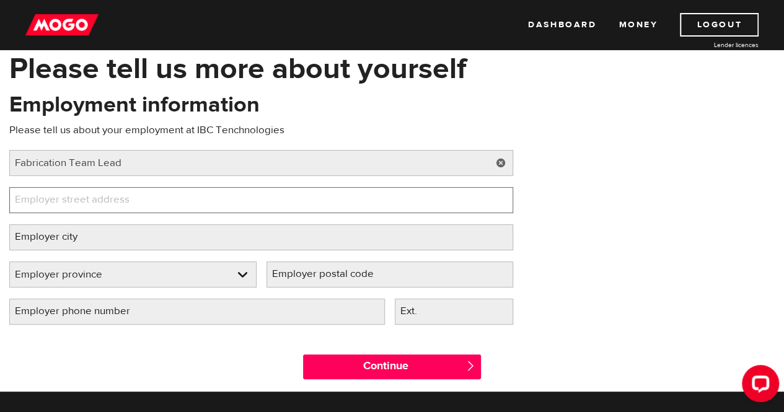
drag, startPoint x: 214, startPoint y: 197, endPoint x: 222, endPoint y: 200, distance: 8.3
click at [219, 197] on input "Employer street address" at bounding box center [261, 200] width 504 height 26
type input "8015 N Fraser Way"
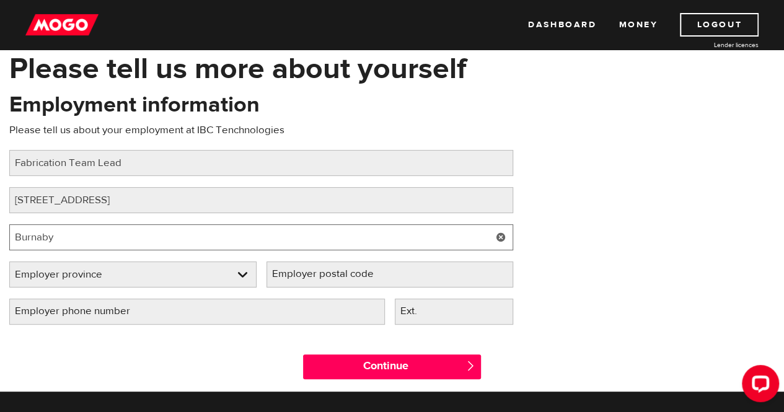
type input "Burnaby"
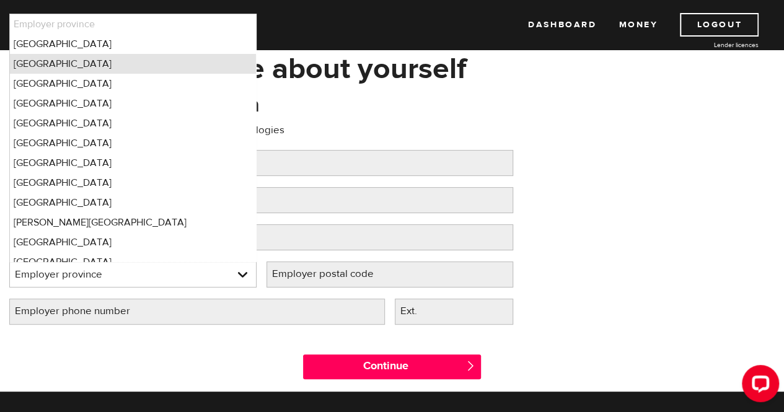
click at [161, 65] on li "British Columbia" at bounding box center [133, 64] width 246 height 20
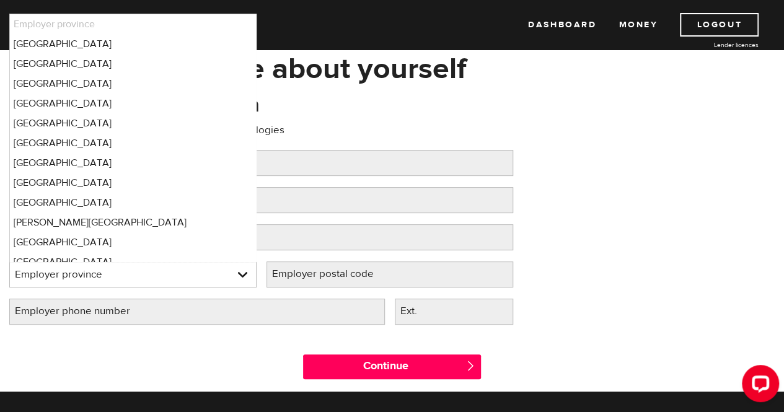
select select "BC"
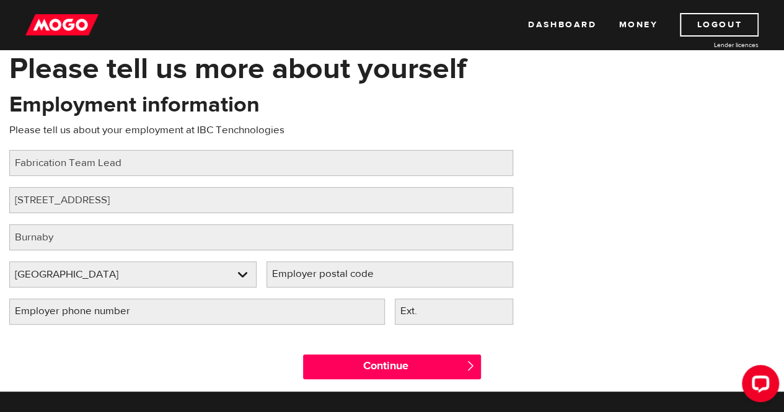
click at [332, 273] on label "Employer postal code" at bounding box center [333, 274] width 133 height 25
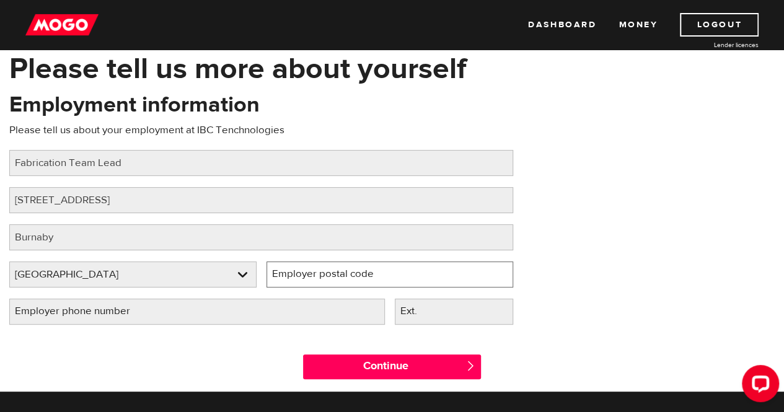
click at [332, 273] on input "Employer postal code" at bounding box center [390, 275] width 247 height 26
type input "5"
type input "v"
click at [316, 274] on label "Employer postal code" at bounding box center [333, 274] width 133 height 25
click at [316, 274] on input "Employer postal code" at bounding box center [390, 275] width 247 height 26
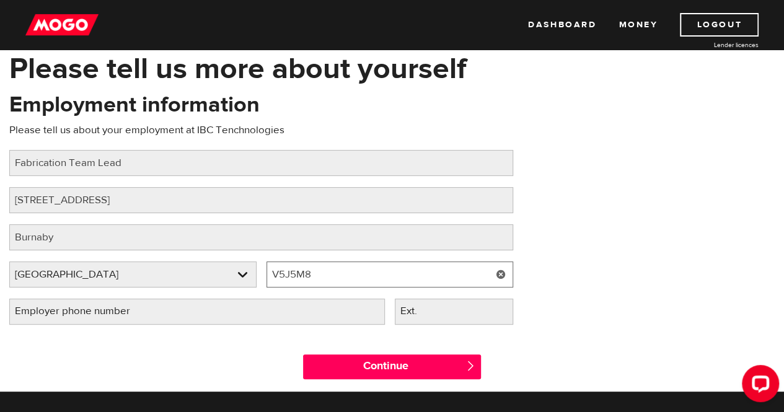
type input "V5J5M8"
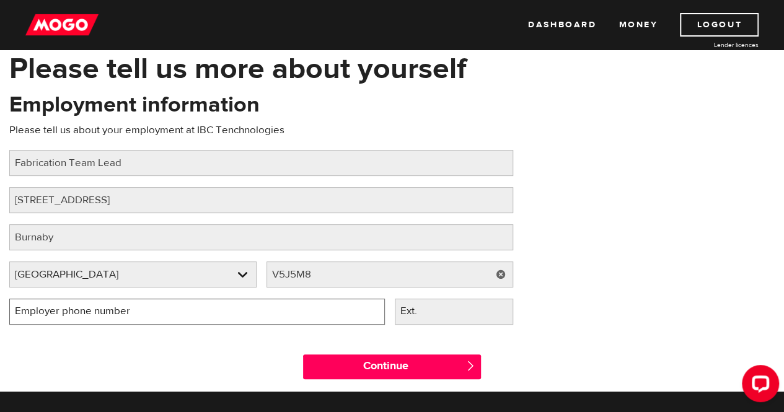
click at [307, 304] on input "Employer phone number" at bounding box center [197, 312] width 376 height 26
type input "(604) 877-0277"
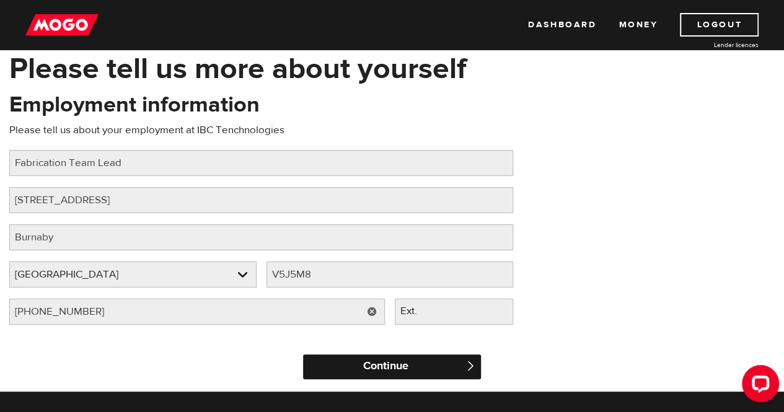
drag, startPoint x: 392, startPoint y: 370, endPoint x: 389, endPoint y: 364, distance: 7.2
click at [392, 370] on input "Continue" at bounding box center [391, 367] width 177 height 25
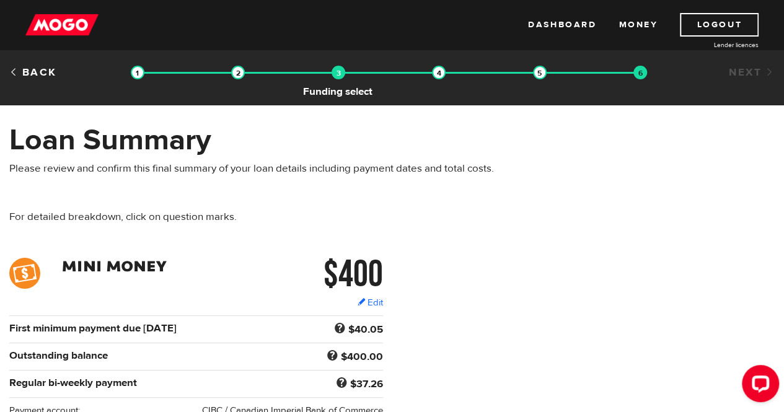
click at [336, 76] on img at bounding box center [339, 73] width 14 height 14
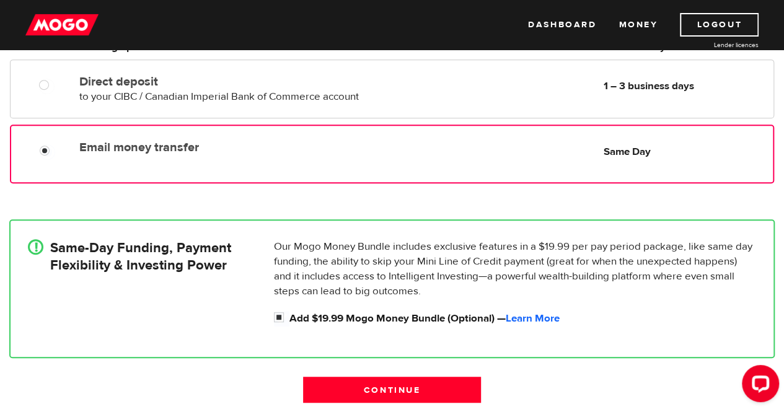
scroll to position [310, 0]
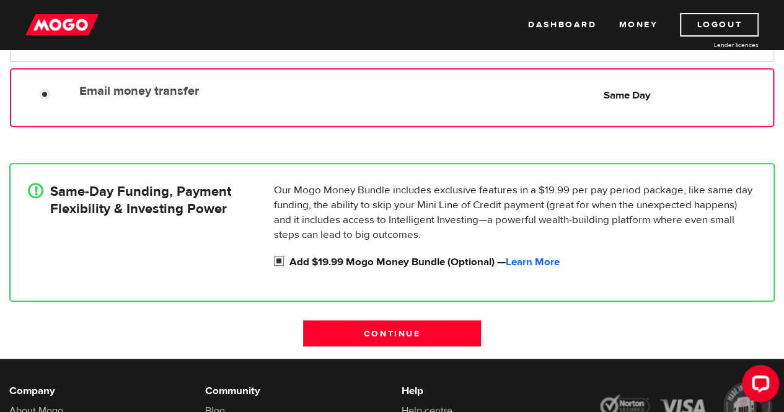
drag, startPoint x: 281, startPoint y: 260, endPoint x: 291, endPoint y: 262, distance: 10.1
click at [283, 260] on input "Add $19.99 Mogo Money Bundle (Optional) — Learn More" at bounding box center [281, 262] width 15 height 15
checkbox input "false"
radio input "false"
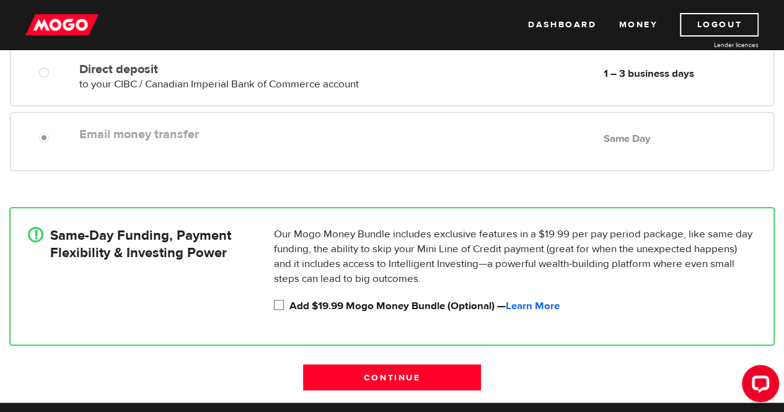
scroll to position [248, 0]
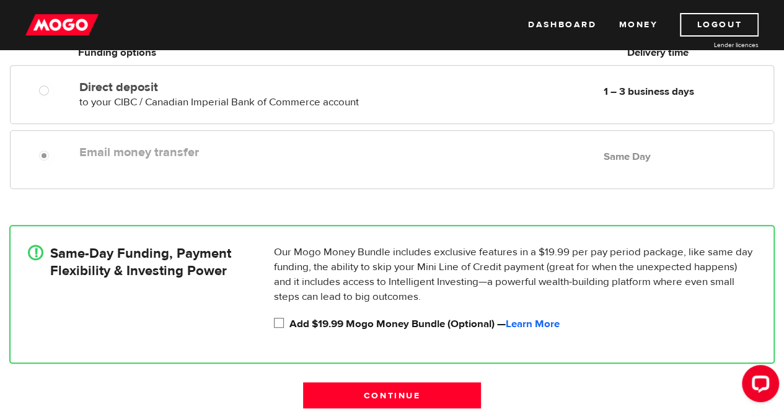
click at [497, 166] on div "Email money transfer Delivery in Same Day Same Day" at bounding box center [392, 159] width 764 height 59
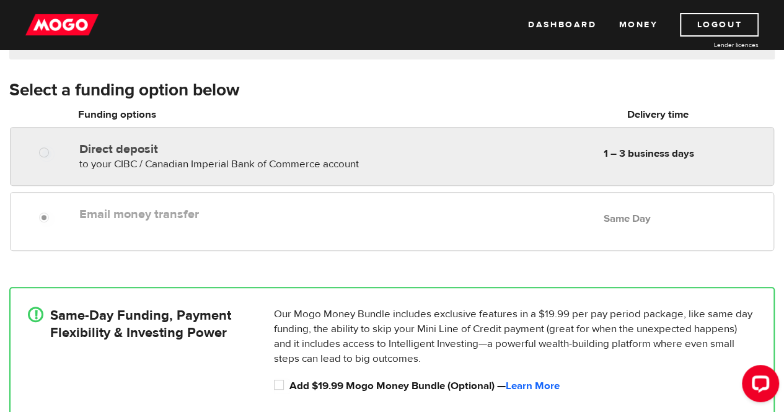
radio input "true"
drag, startPoint x: 479, startPoint y: 151, endPoint x: 492, endPoint y: 155, distance: 13.5
click at [479, 151] on div "Direct deposit to your CIBC / Canadian Imperial Bank of Commerce account Delive…" at bounding box center [424, 154] width 700 height 35
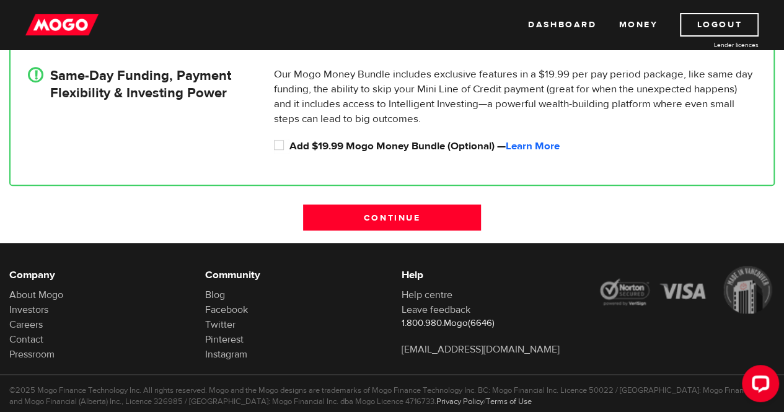
scroll to position [434, 0]
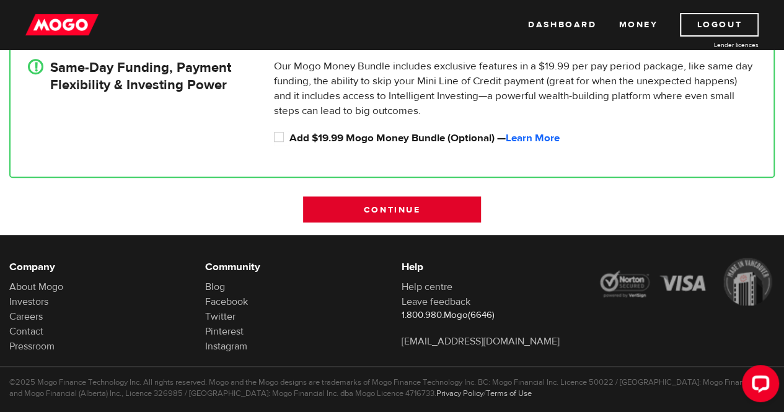
click at [472, 219] on input "Continue" at bounding box center [391, 210] width 177 height 26
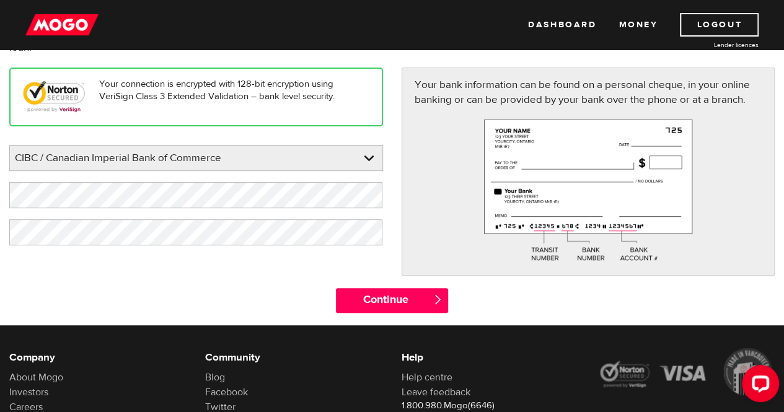
scroll to position [186, 0]
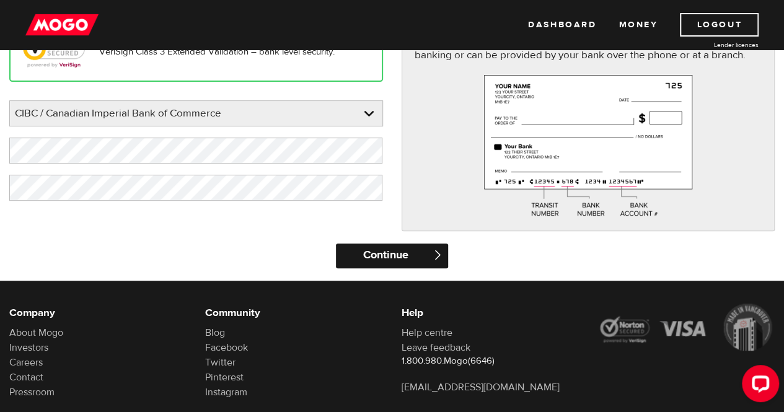
click at [423, 245] on input "Continue" at bounding box center [392, 256] width 112 height 25
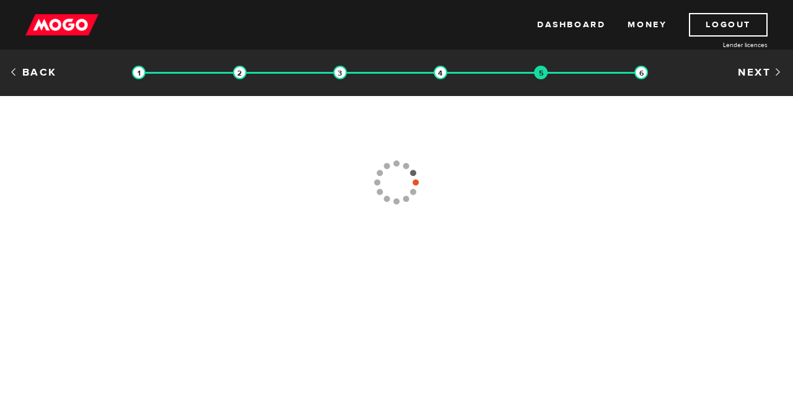
type input "[PHONE_NUMBER]"
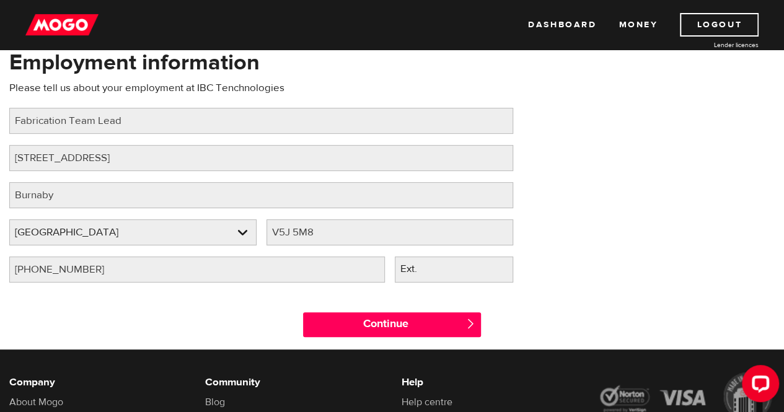
scroll to position [124, 0]
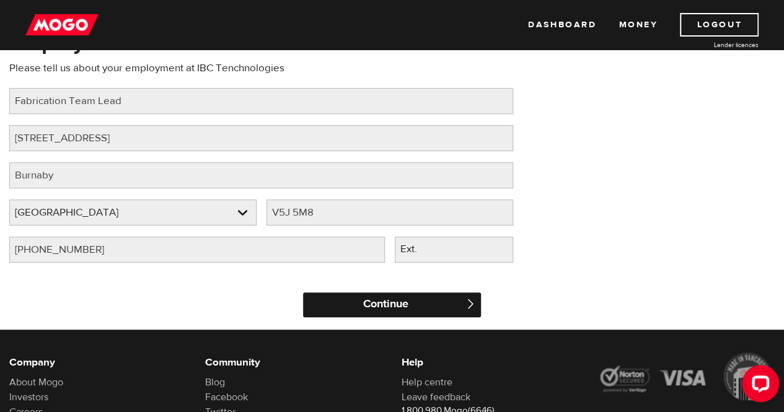
click at [433, 303] on input "Continue" at bounding box center [391, 305] width 177 height 25
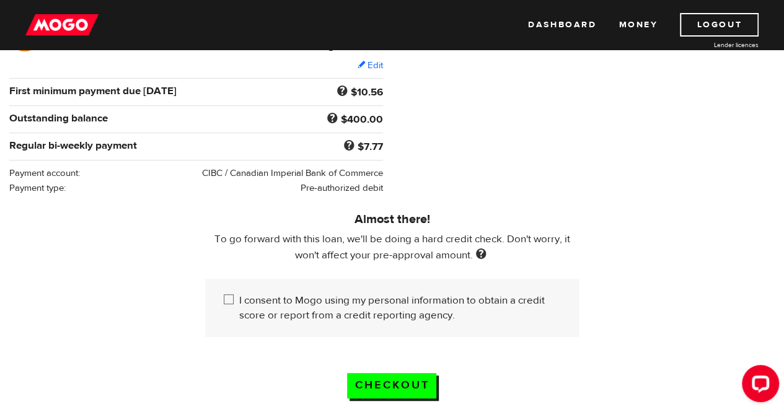
scroll to position [248, 0]
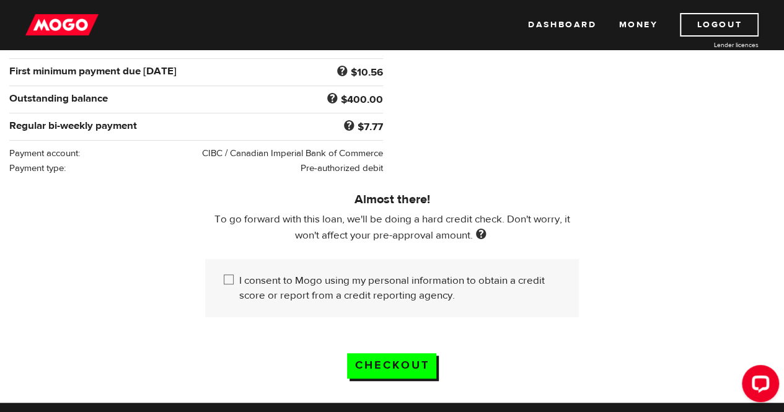
click at [229, 275] on input "I consent to Mogo using my personal information to obtain a credit score or rep…" at bounding box center [231, 280] width 15 height 15
checkbox input "true"
click at [404, 360] on input "Checkout" at bounding box center [391, 365] width 89 height 25
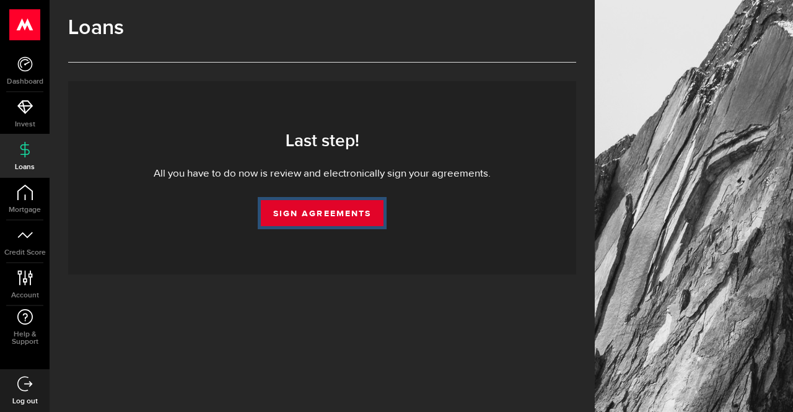
click at [334, 215] on link "Sign Agreements" at bounding box center [322, 213] width 123 height 26
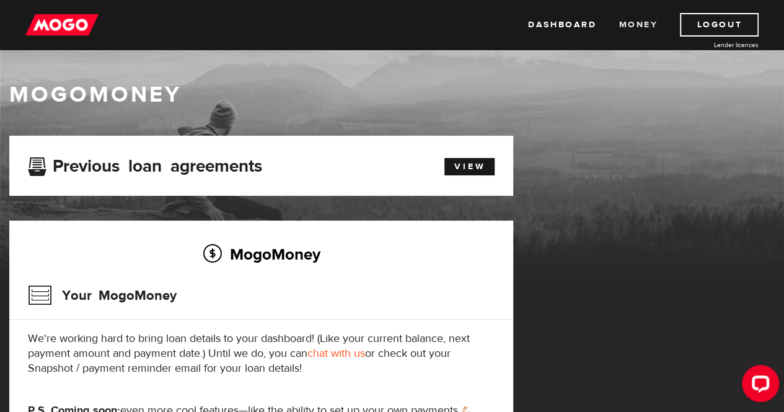
click at [639, 27] on link "Money" at bounding box center [638, 25] width 39 height 24
click at [485, 164] on link "View" at bounding box center [469, 166] width 50 height 17
